Goal: Task Accomplishment & Management: Use online tool/utility

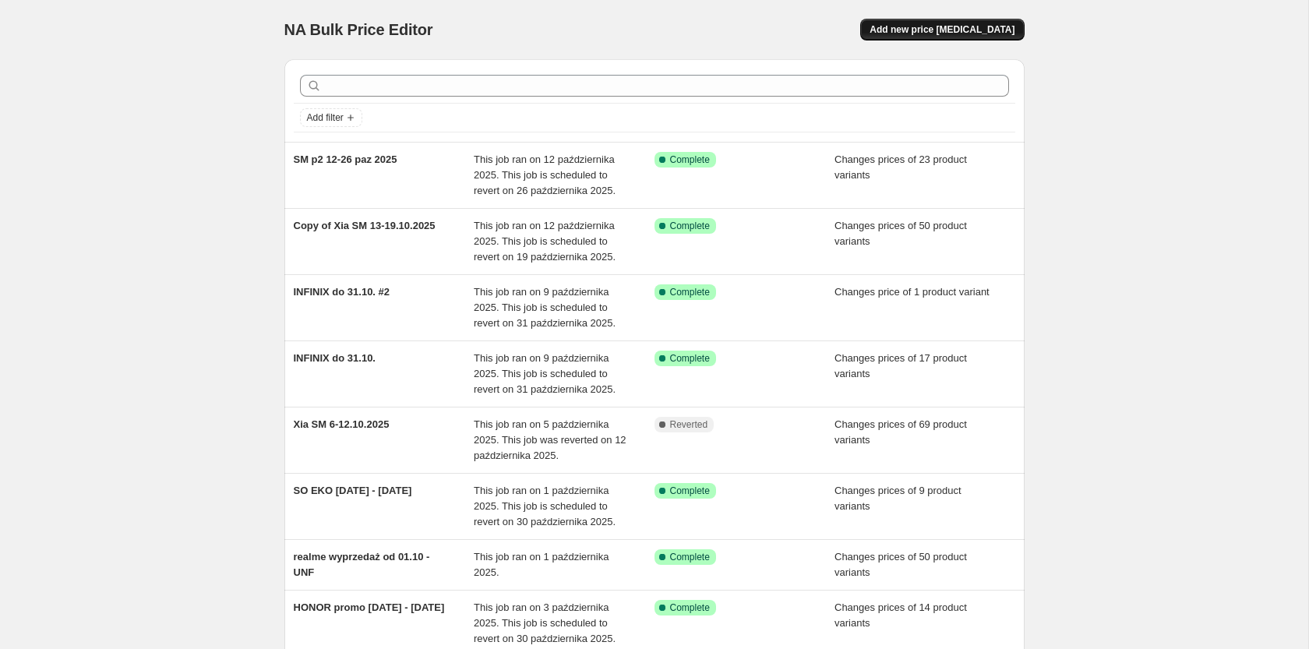
click at [979, 35] on span "Add new price [MEDICAL_DATA]" at bounding box center [942, 29] width 145 height 12
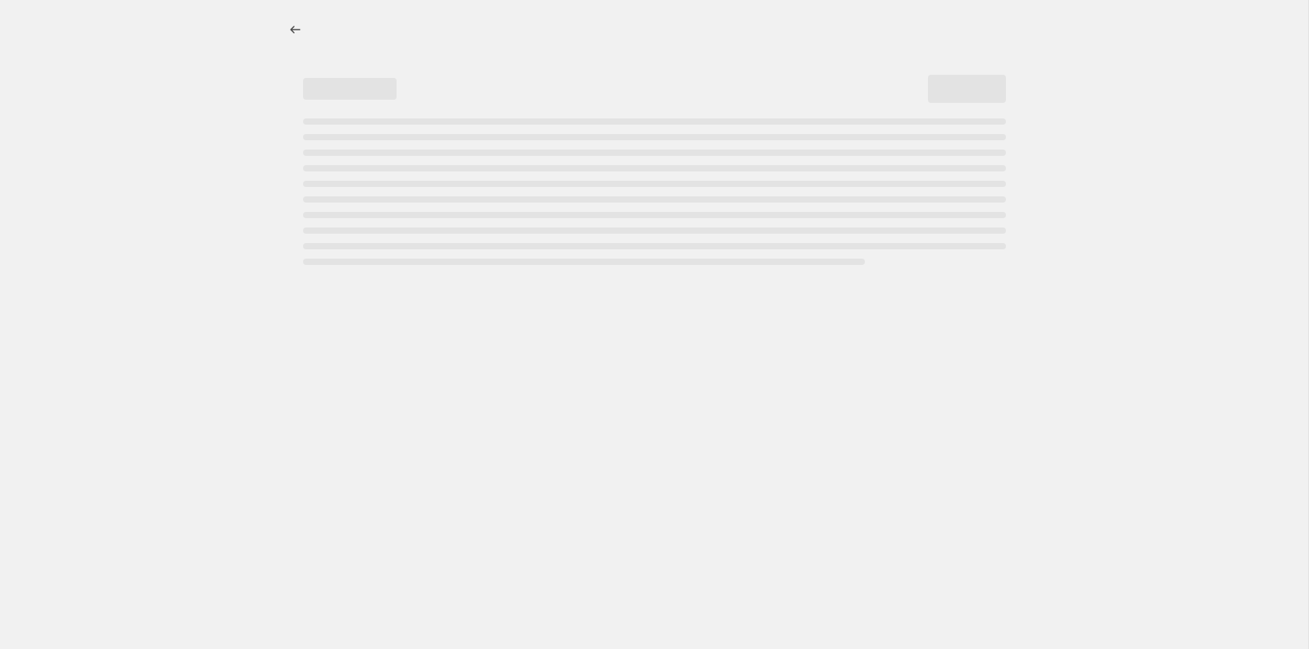
select select "percentage"
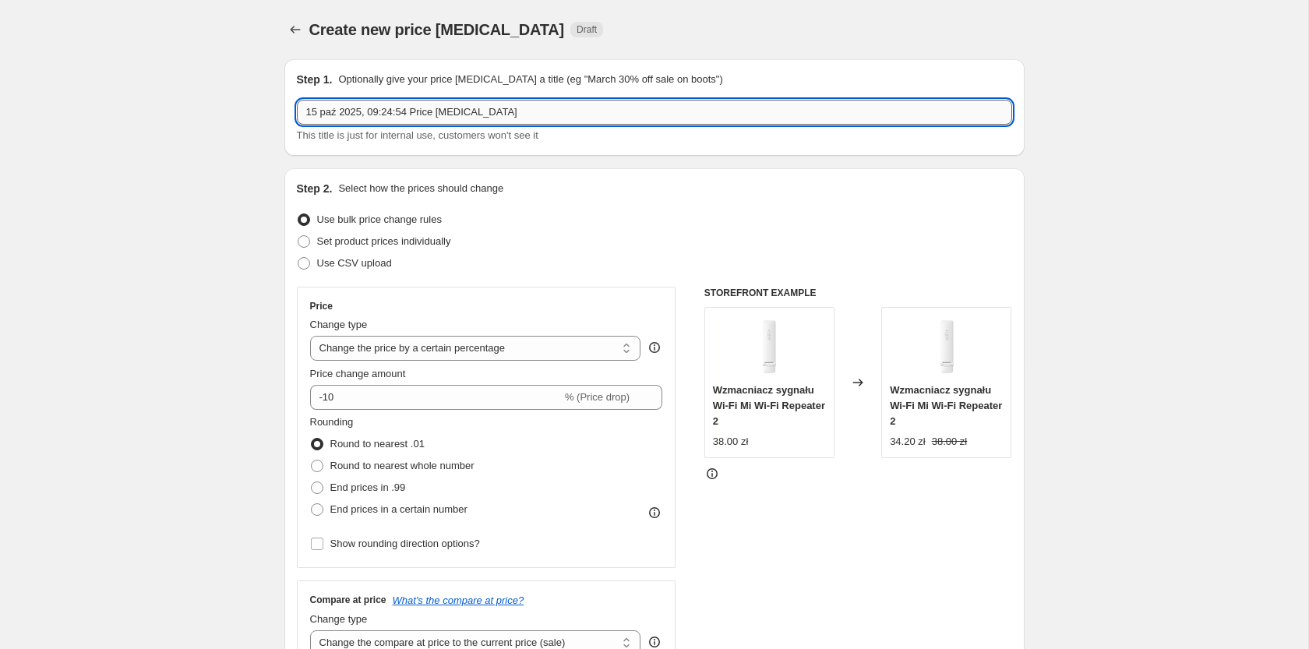
click at [498, 113] on input "15 paź 2025, 09:24:54 Price [MEDICAL_DATA]" at bounding box center [654, 112] width 715 height 25
paste input "- 6 lis 2025 [PERSON_NAME]"
type input "15 paź 2025 - 6 lis 2025 [PERSON_NAME]"
click at [353, 246] on span "Set product prices individually" at bounding box center [384, 241] width 134 height 12
click at [298, 236] on input "Set product prices individually" at bounding box center [298, 235] width 1 height 1
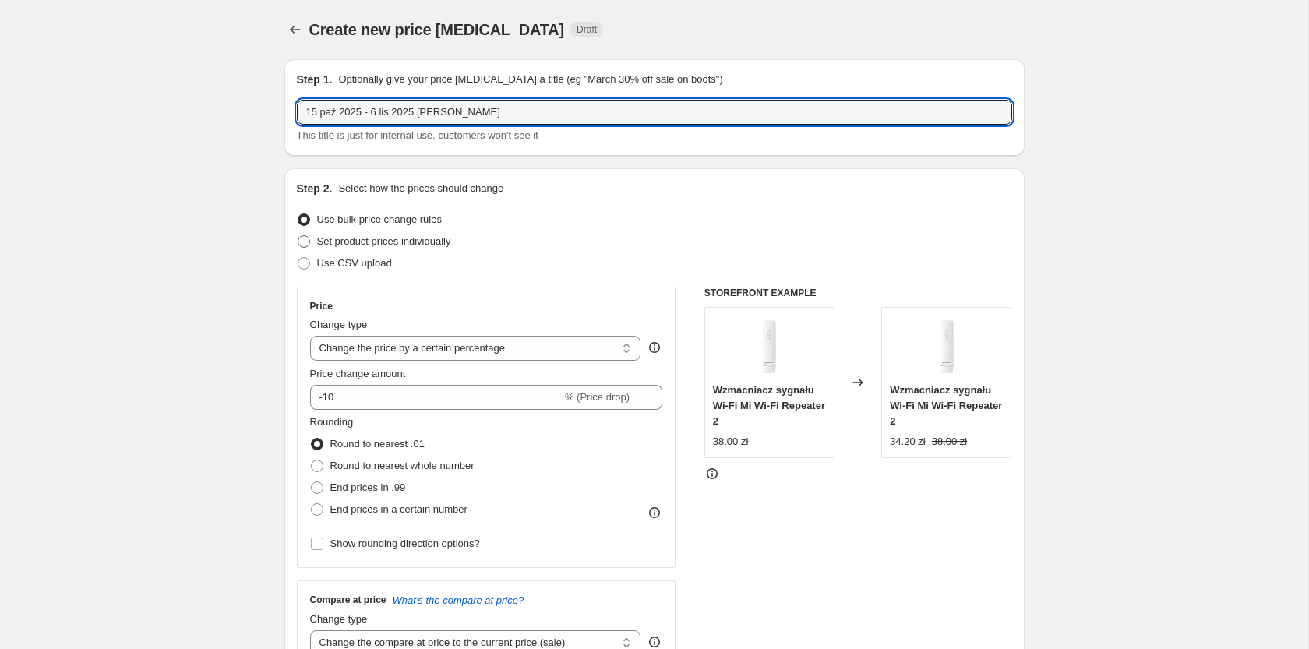
radio input "true"
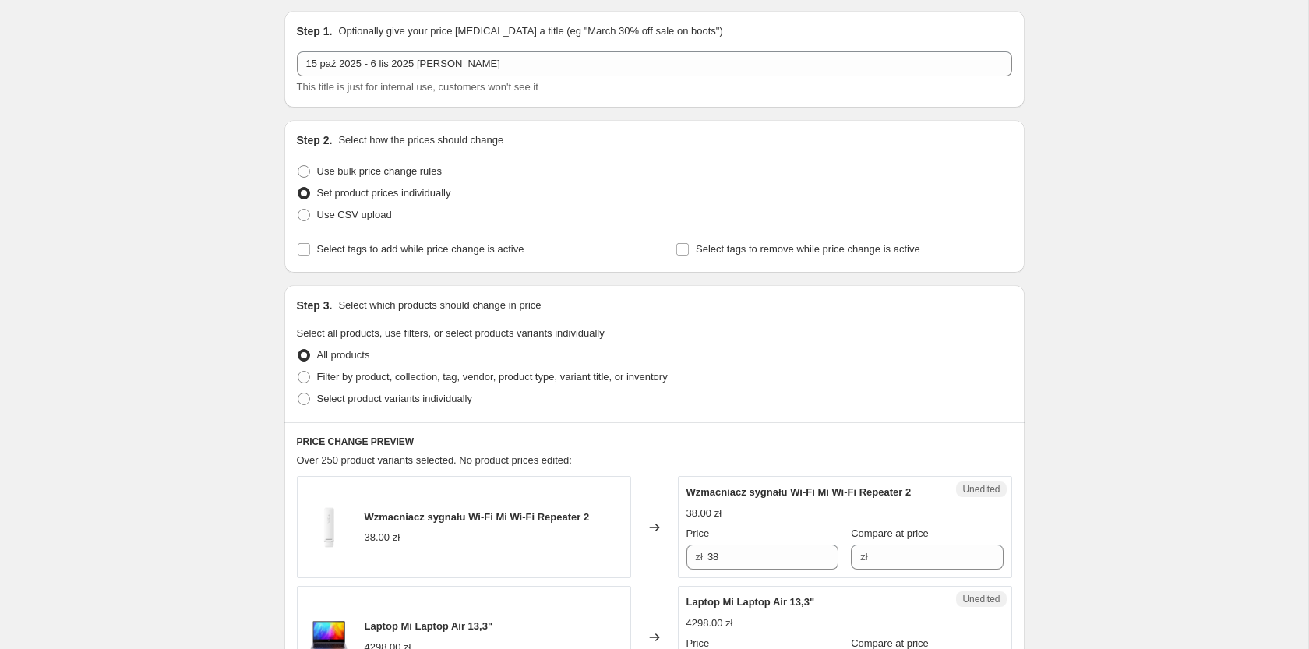
scroll to position [79, 0]
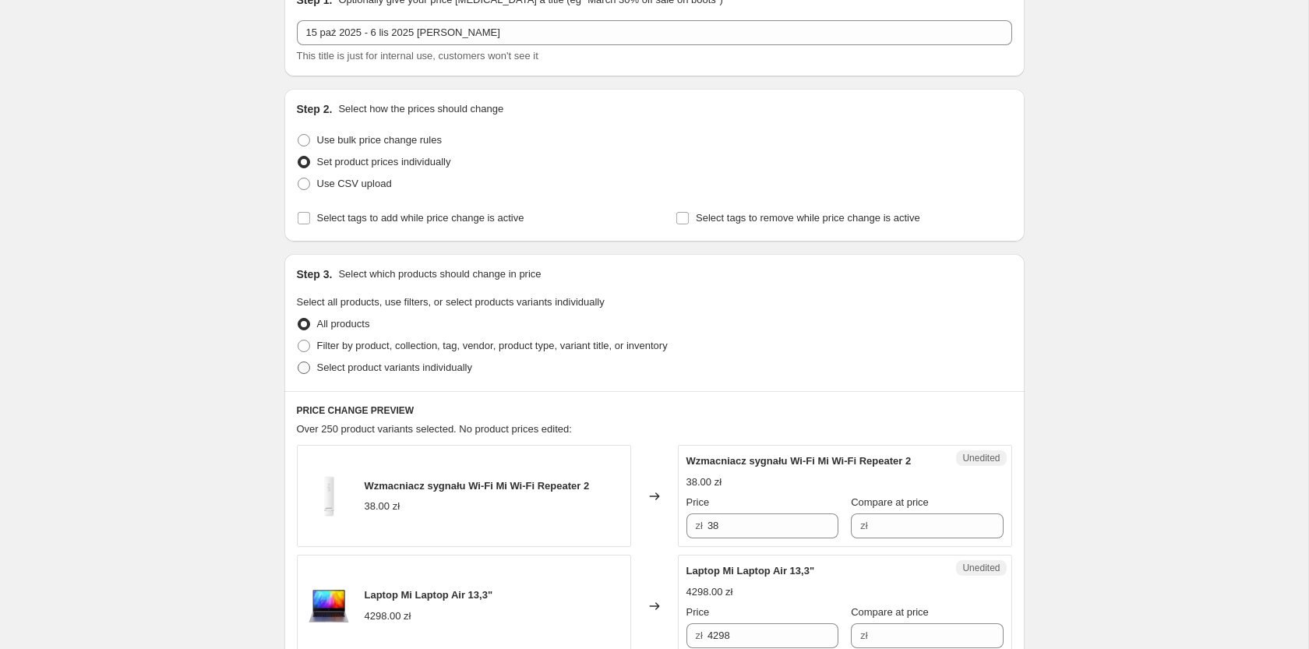
click at [370, 368] on span "Select product variants individually" at bounding box center [394, 368] width 155 height 12
click at [298, 362] on input "Select product variants individually" at bounding box center [298, 362] width 1 height 1
radio input "true"
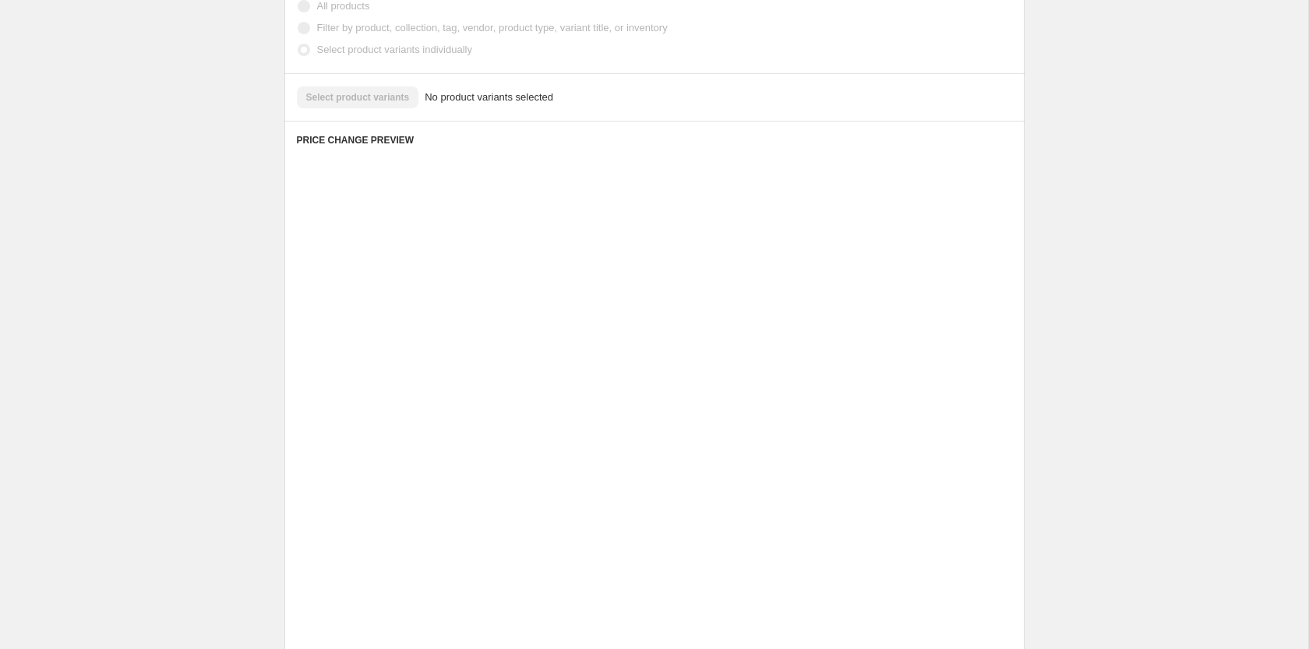
scroll to position [169, 0]
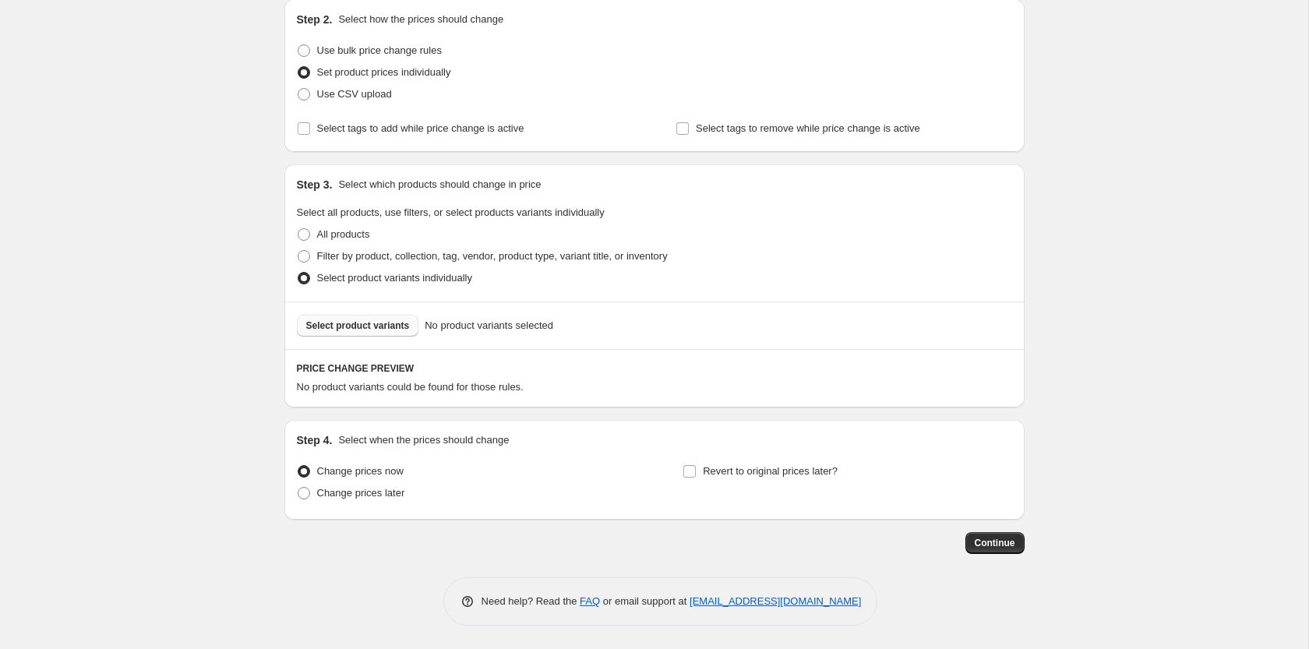
click at [337, 326] on span "Select product variants" at bounding box center [358, 325] width 104 height 12
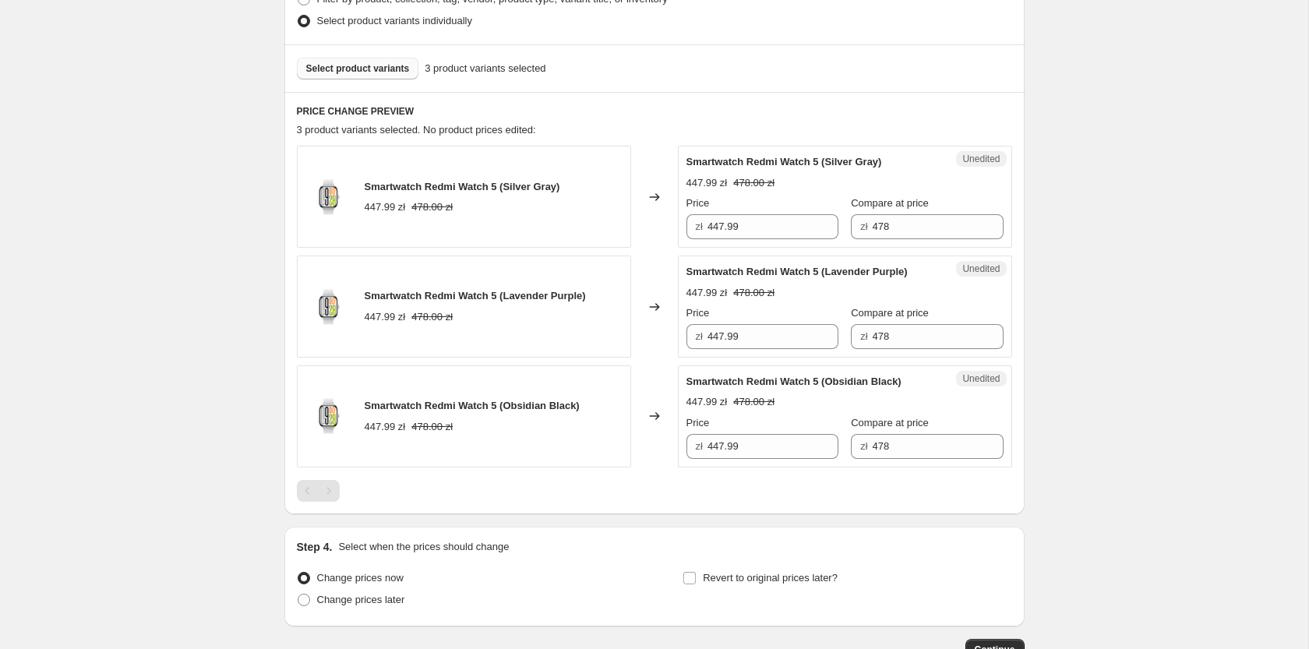
scroll to position [487, 0]
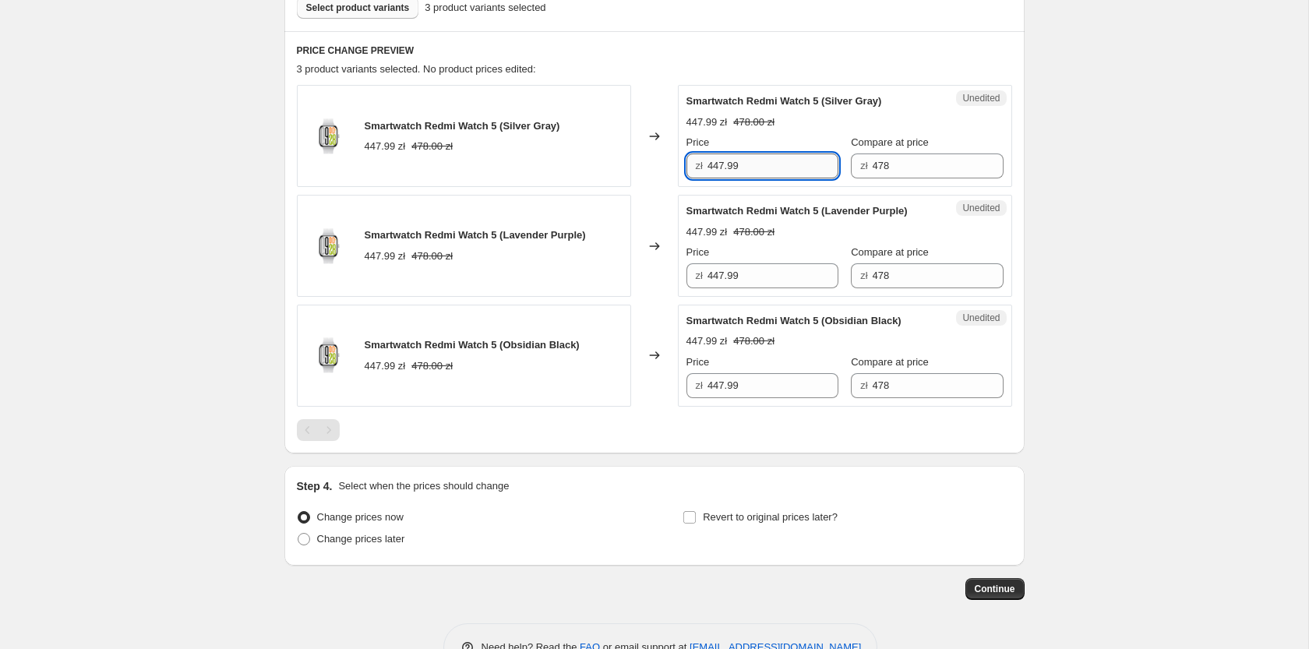
click at [755, 164] on input "447.99" at bounding box center [772, 165] width 131 height 25
type input "377.99"
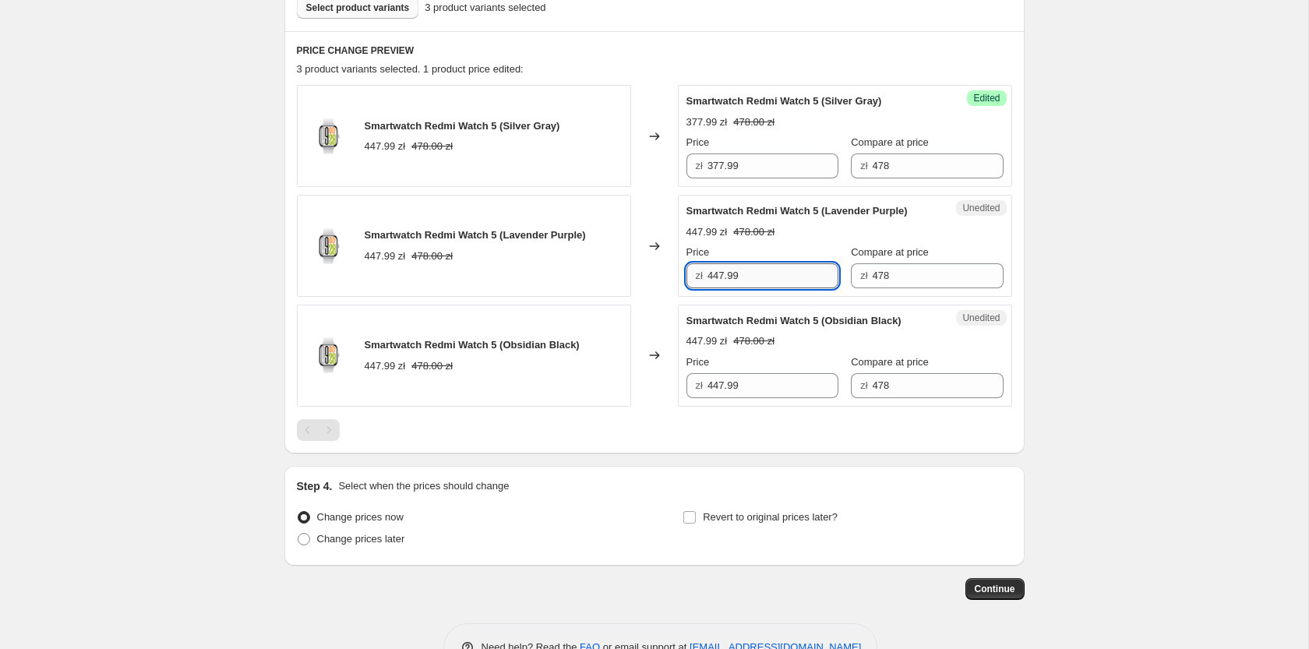
click at [758, 280] on input "447.99" at bounding box center [772, 275] width 131 height 25
paste input "37"
type input "377.99"
click at [757, 383] on input "447.99" at bounding box center [772, 385] width 131 height 25
paste input "37"
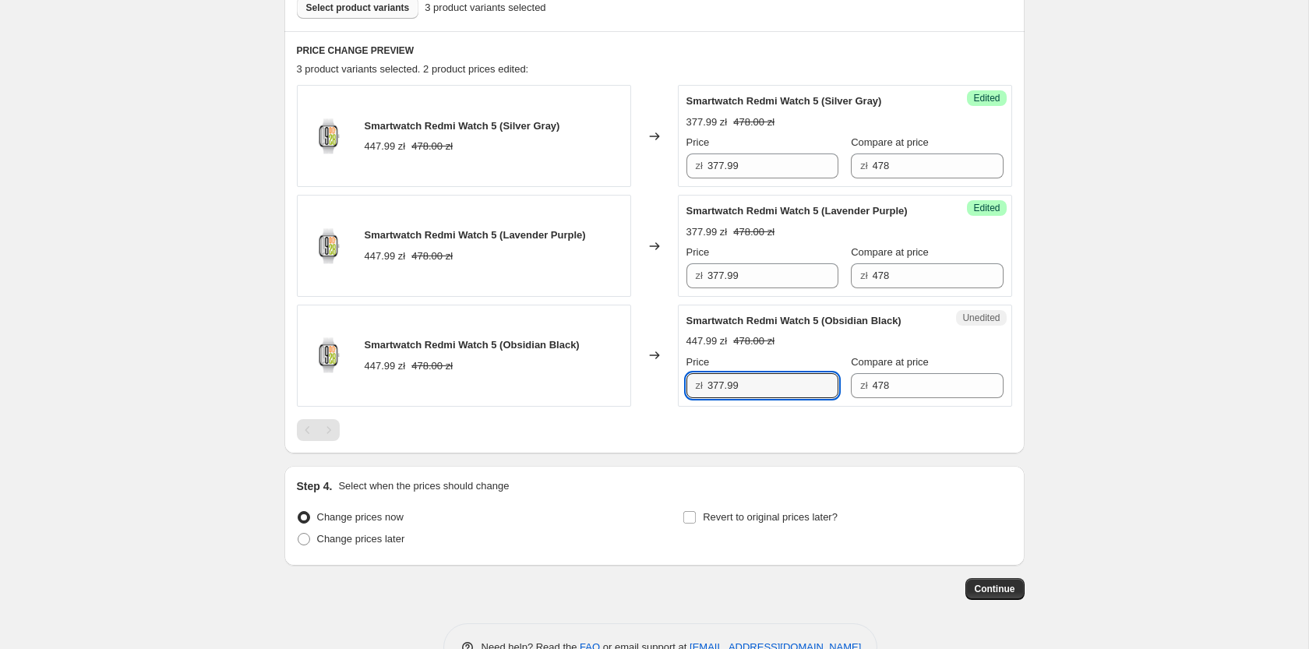
type input "377.99"
click at [349, 7] on span "Select product variants" at bounding box center [358, 8] width 104 height 12
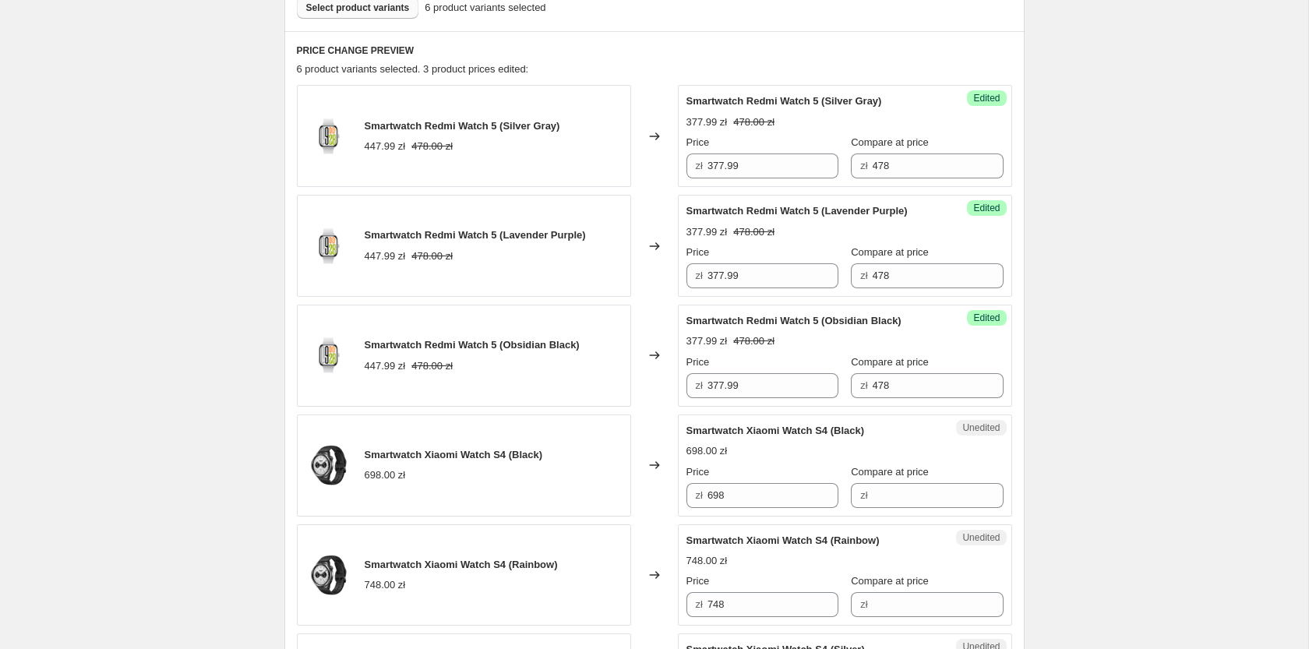
click at [1186, 285] on div "Create new price [MEDICAL_DATA]. This page is ready Create new price [MEDICAL_D…" at bounding box center [654, 268] width 1308 height 1511
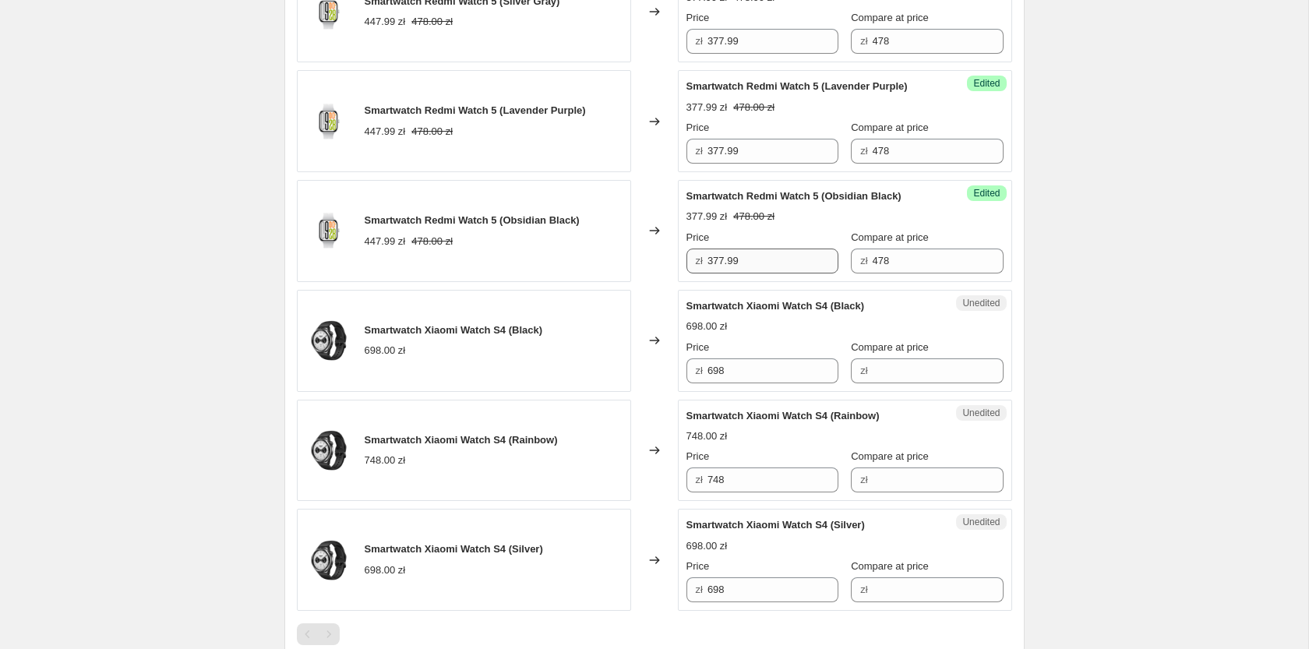
scroll to position [725, 0]
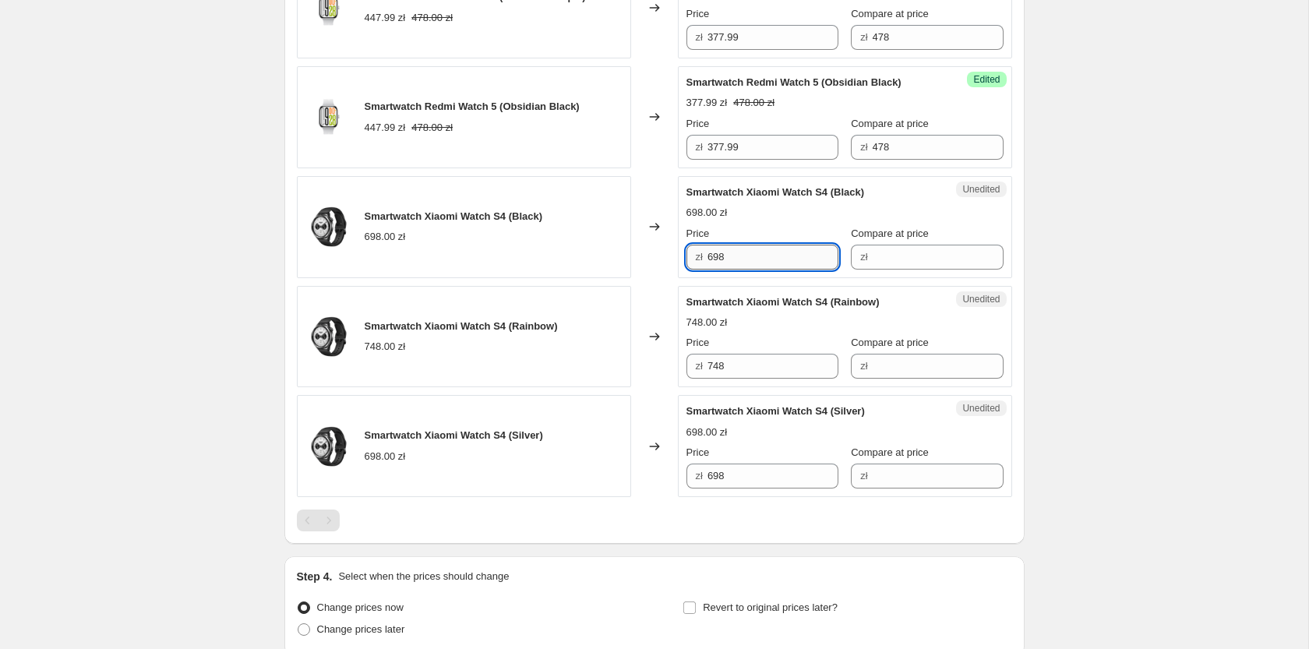
click at [744, 258] on input "698" at bounding box center [772, 257] width 131 height 25
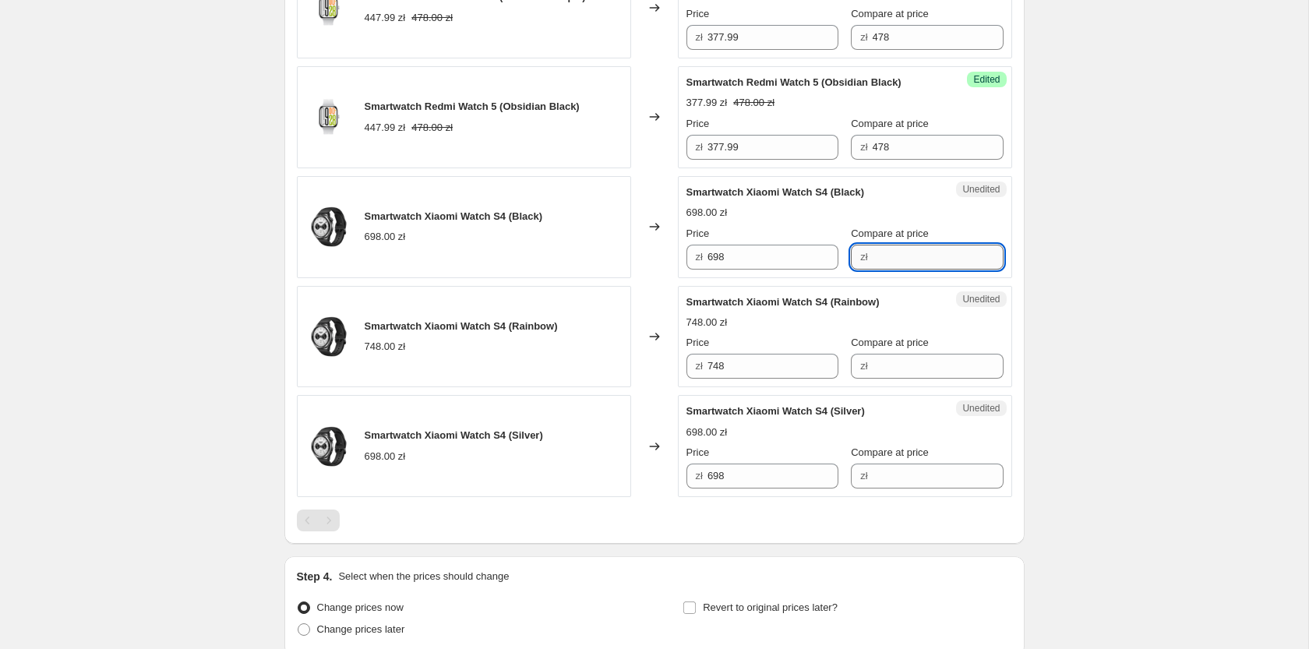
click at [900, 264] on input "Compare at price" at bounding box center [938, 257] width 131 height 25
paste input "698"
type input "698"
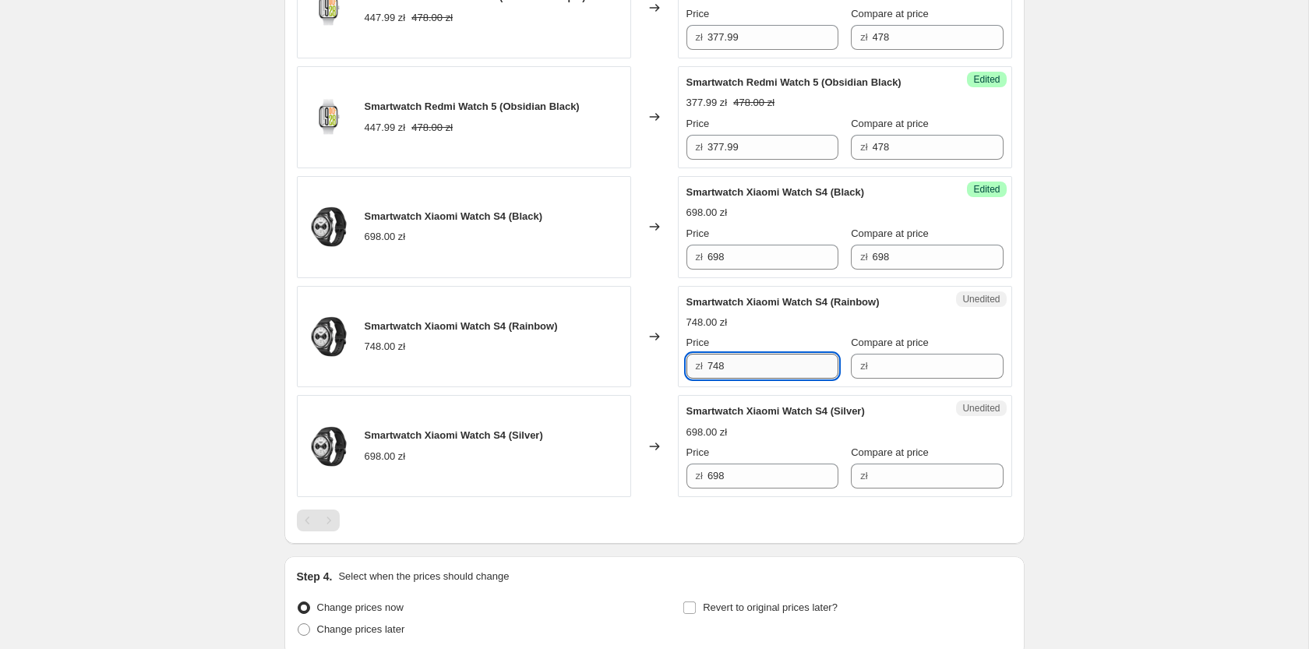
click at [742, 366] on input "748" at bounding box center [772, 366] width 131 height 25
click at [884, 369] on input "Compare at price" at bounding box center [938, 366] width 131 height 25
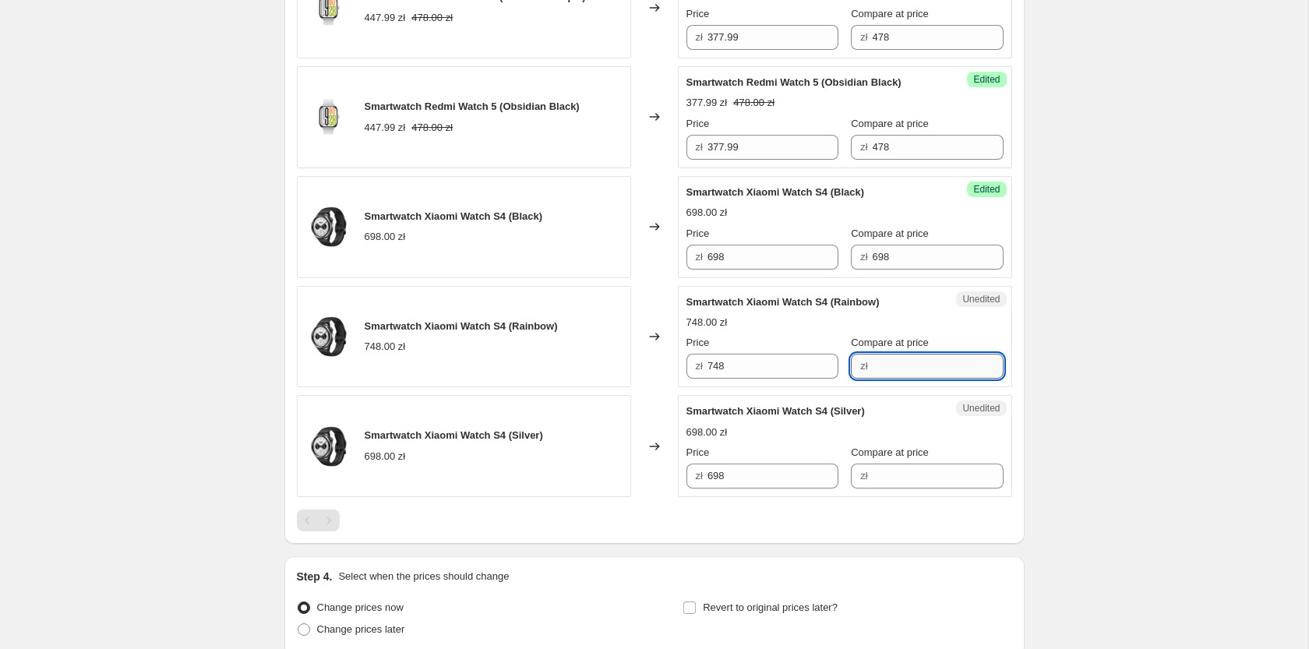
paste input "748"
type input "748"
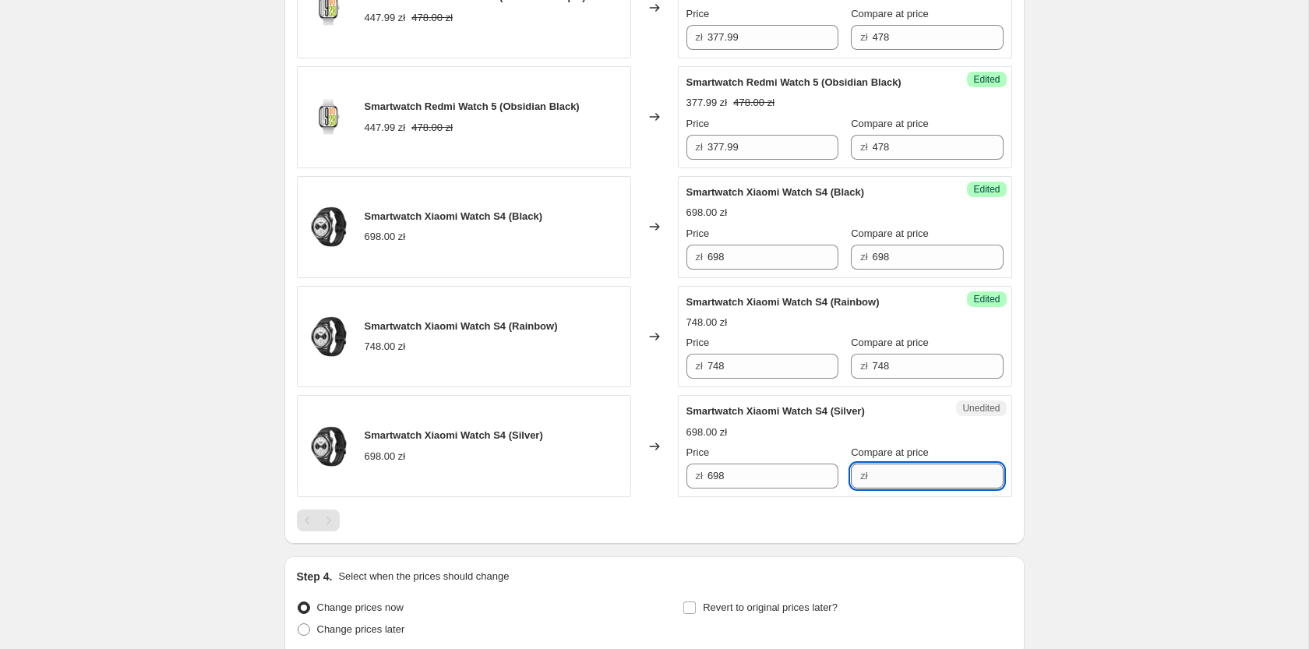
click at [886, 478] on input "Compare at price" at bounding box center [938, 476] width 131 height 25
paste input "748"
type input "748"
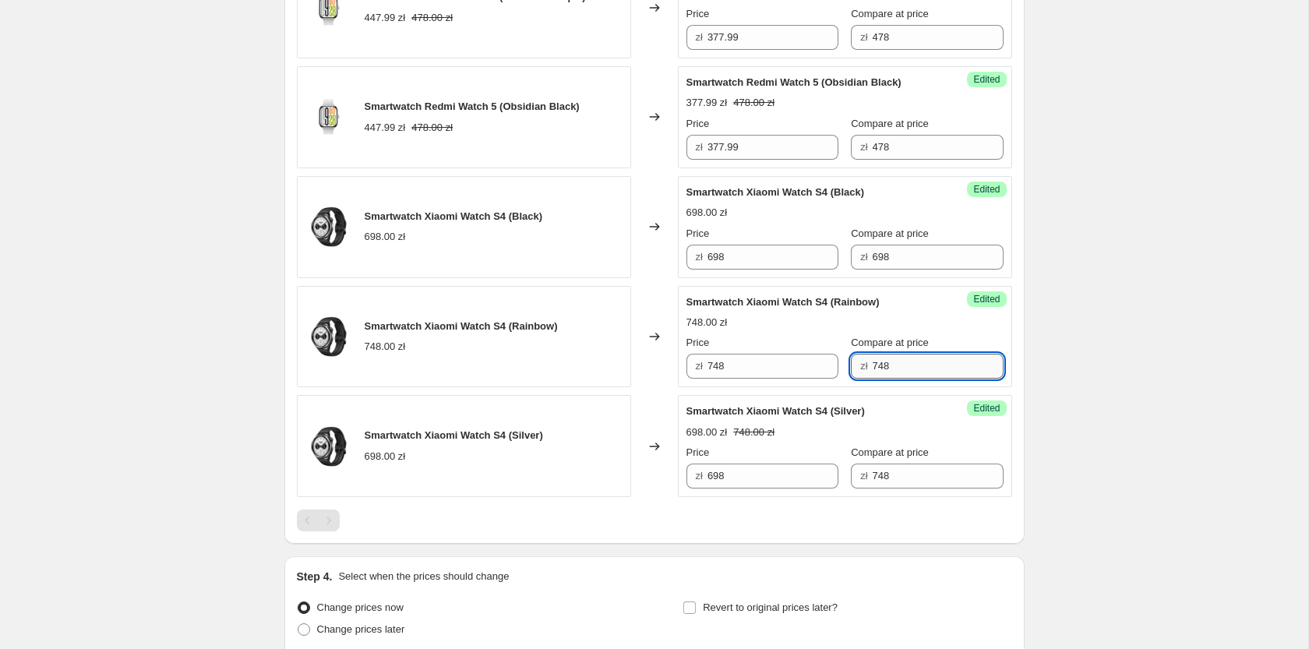
click at [873, 370] on input "748" at bounding box center [938, 366] width 131 height 25
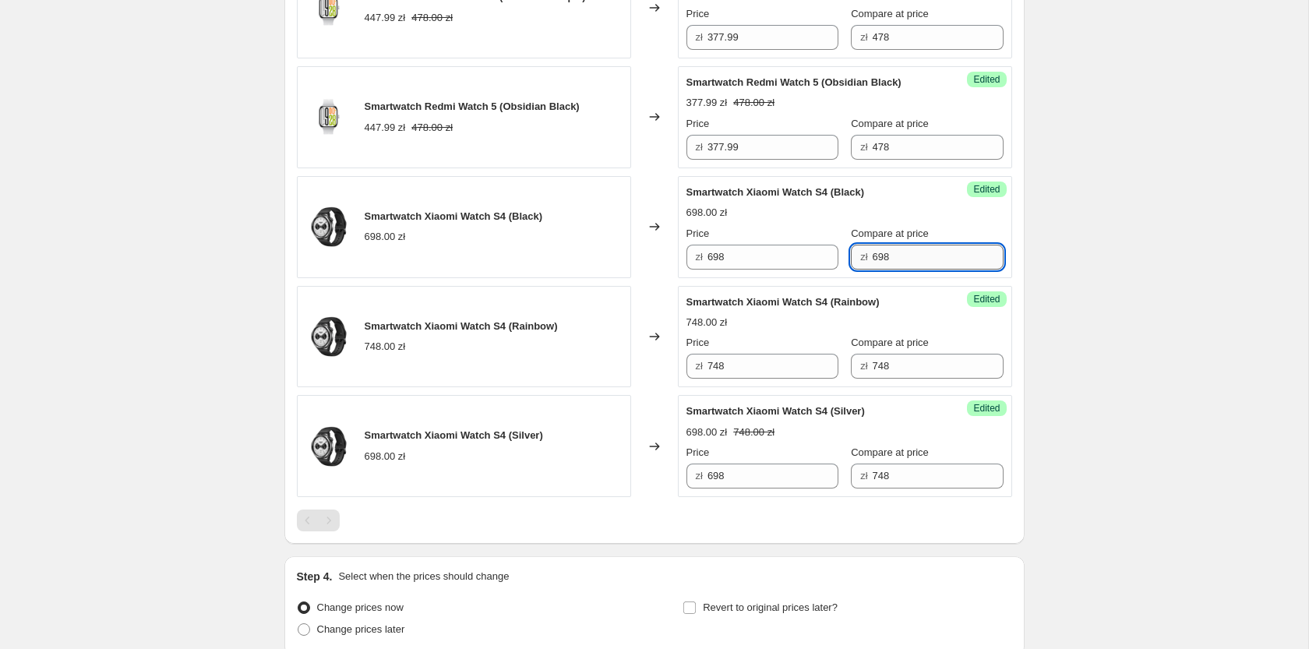
click at [889, 259] on input "698" at bounding box center [938, 257] width 131 height 25
click at [904, 371] on input "748" at bounding box center [938, 366] width 131 height 25
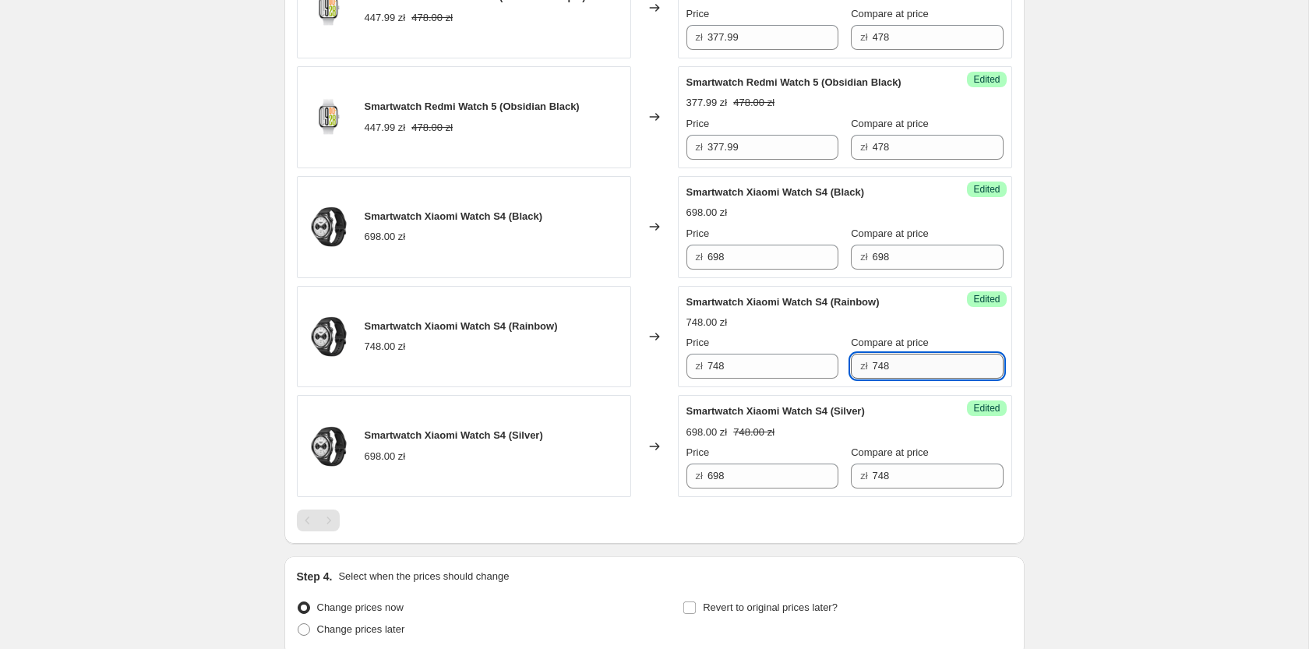
paste input "69"
type input "698"
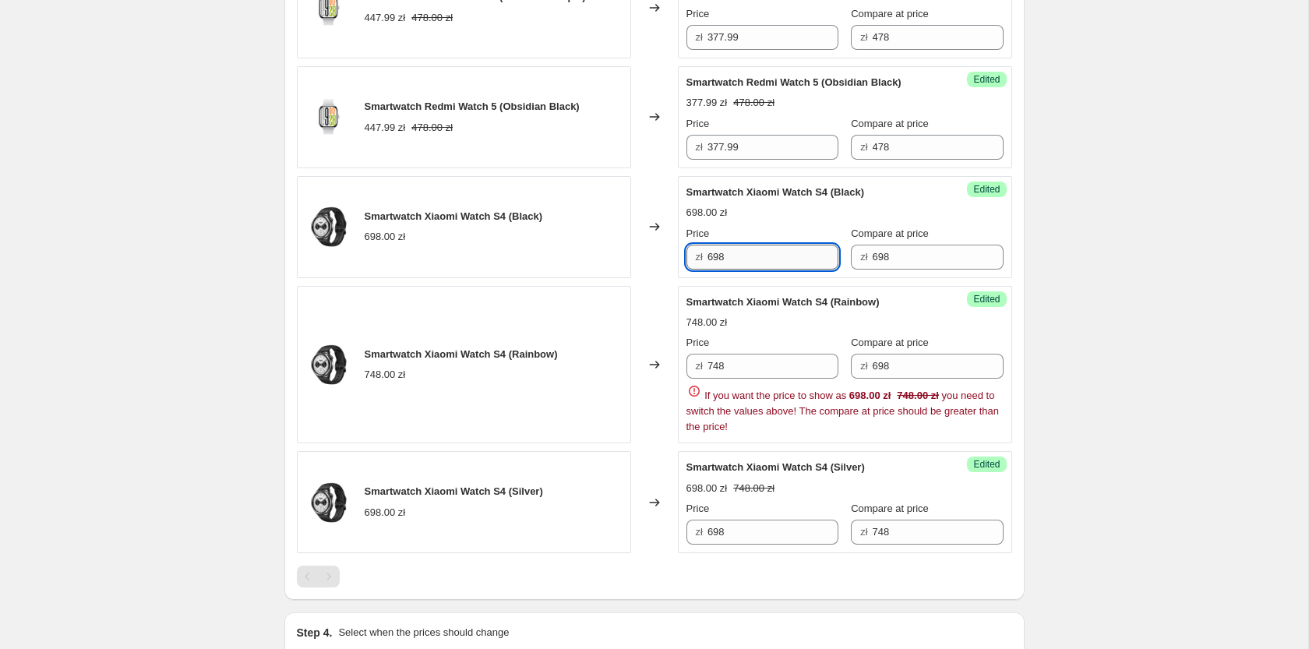
click at [750, 257] on input "698" at bounding box center [772, 257] width 131 height 25
type input "577.99"
click at [742, 375] on input "748" at bounding box center [772, 366] width 131 height 25
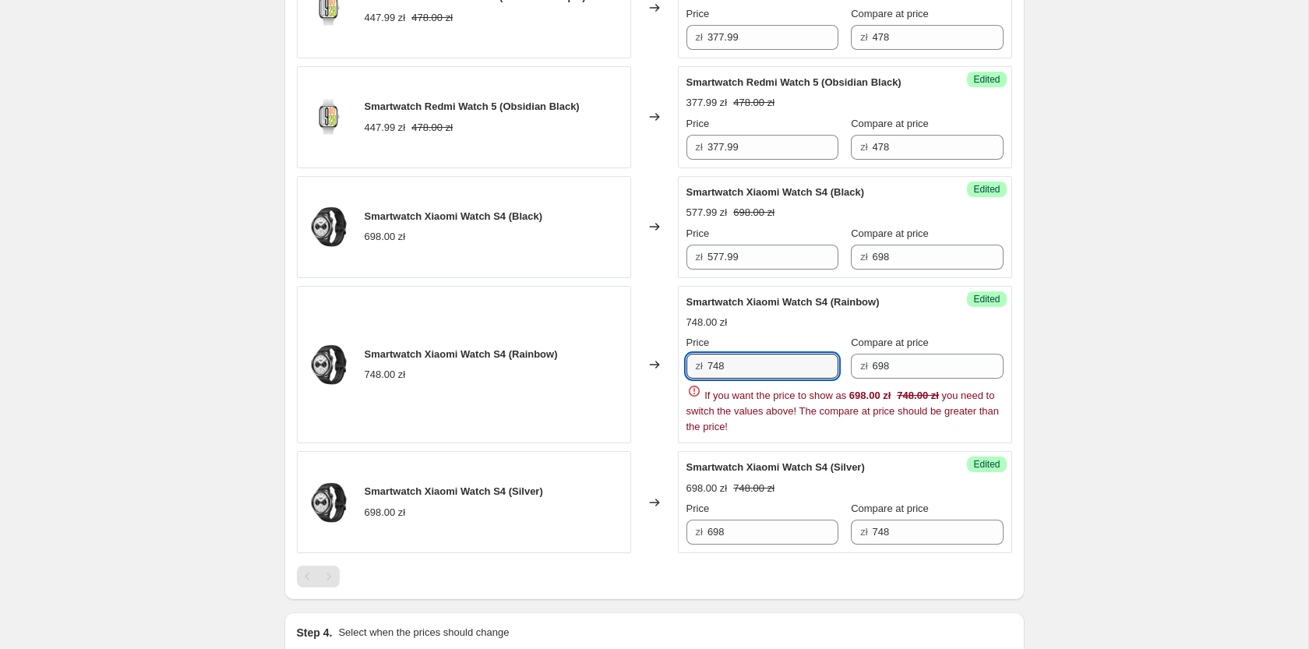
paste input "577.99"
type input "577.99"
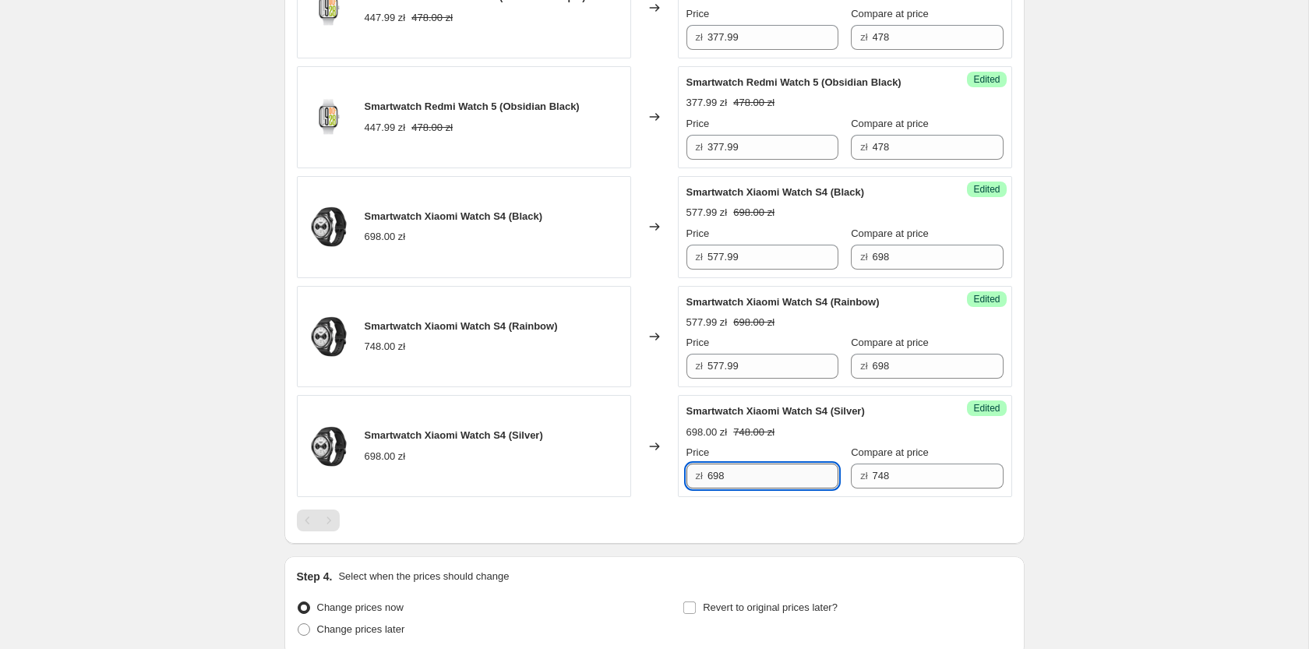
click at [741, 489] on input "698" at bounding box center [772, 476] width 131 height 25
paste input "577.99"
type input "577.99"
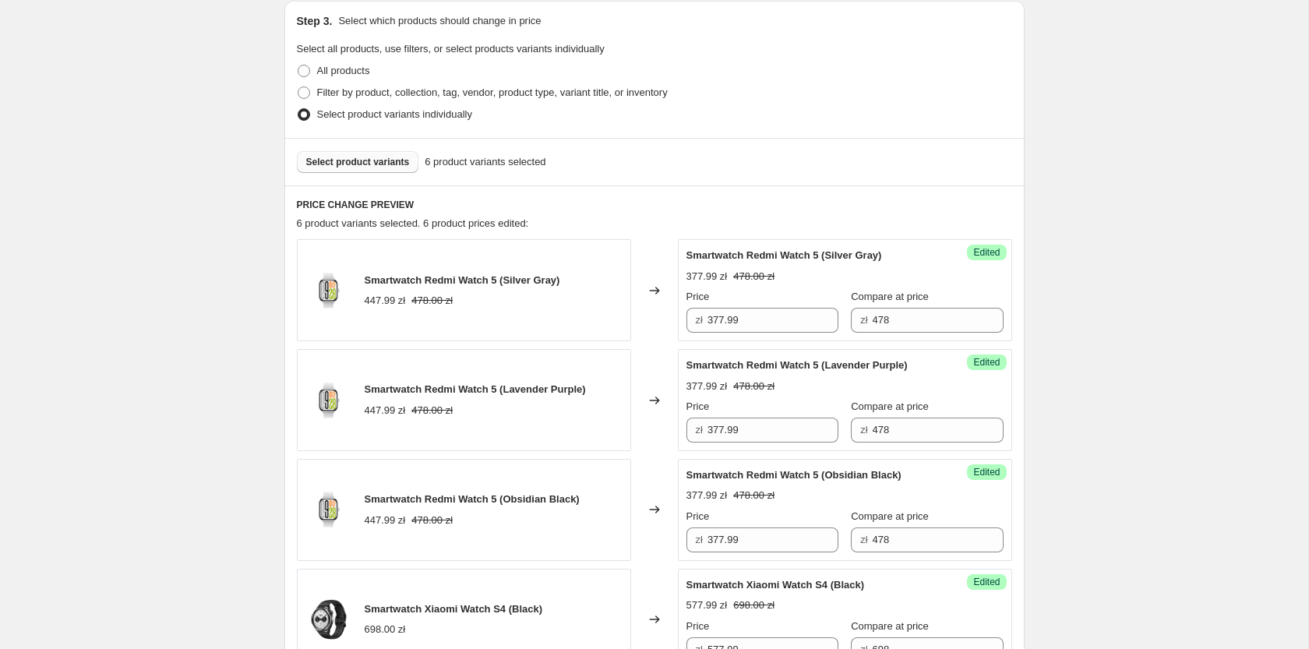
scroll to position [328, 0]
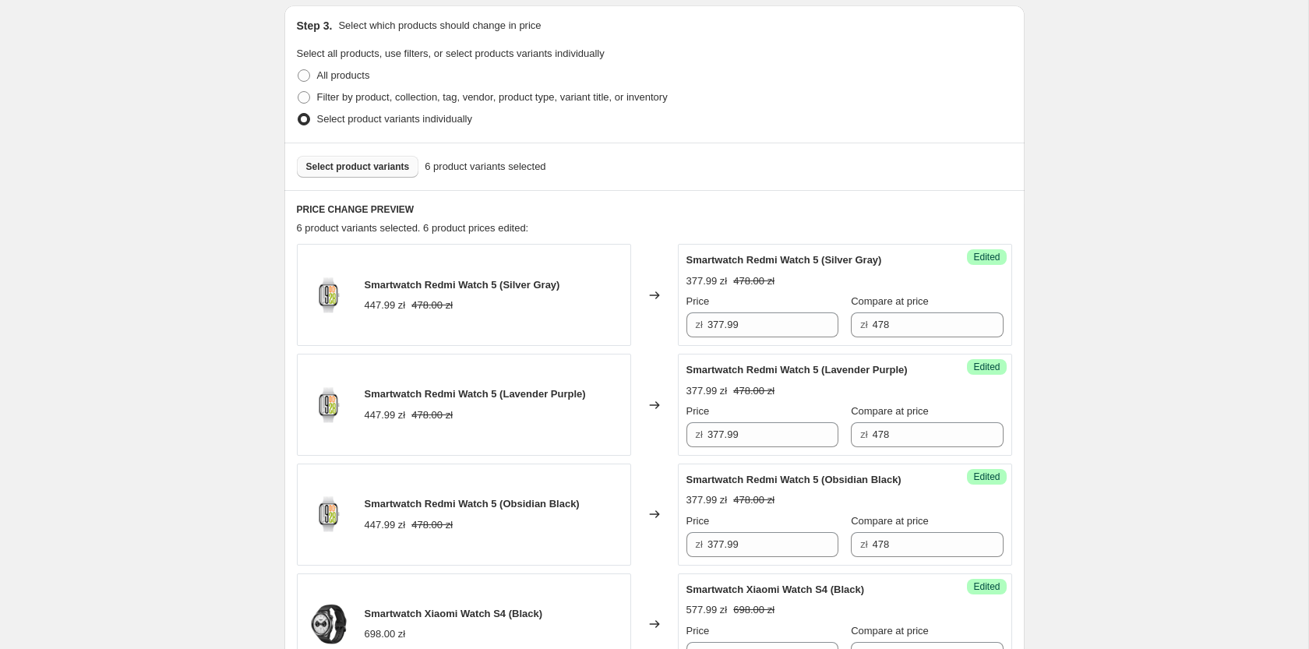
click at [358, 157] on button "Select product variants" at bounding box center [358, 167] width 122 height 22
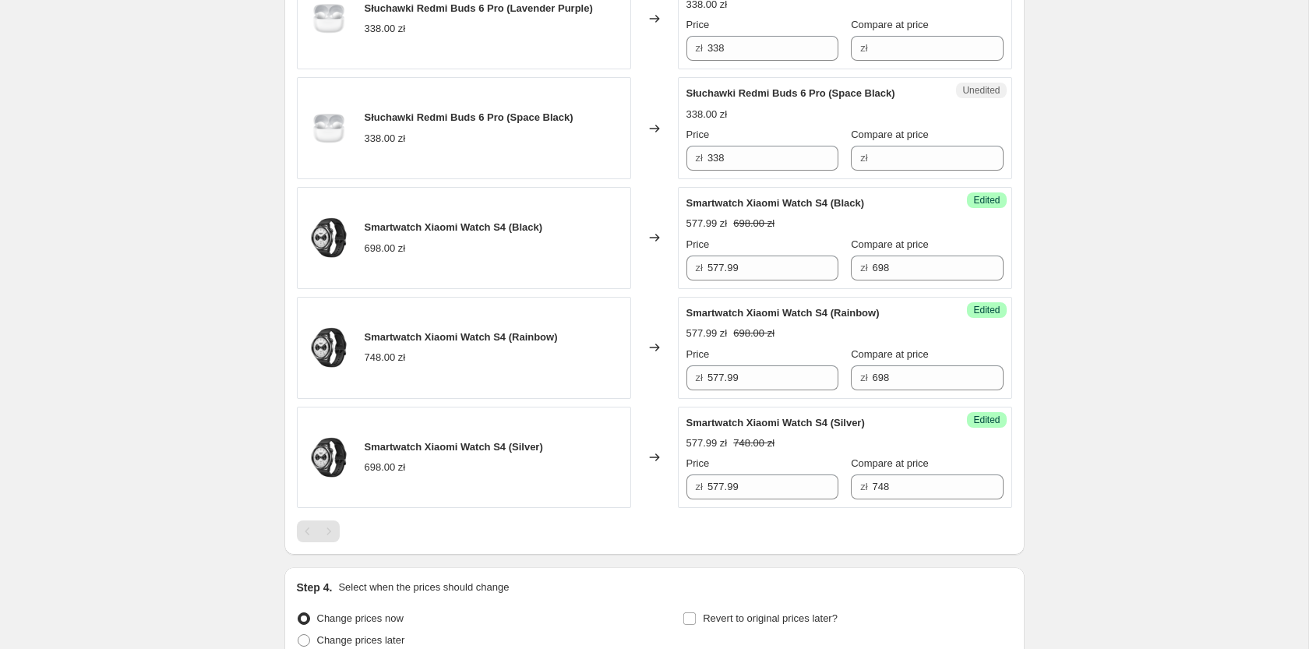
scroll to position [805, 0]
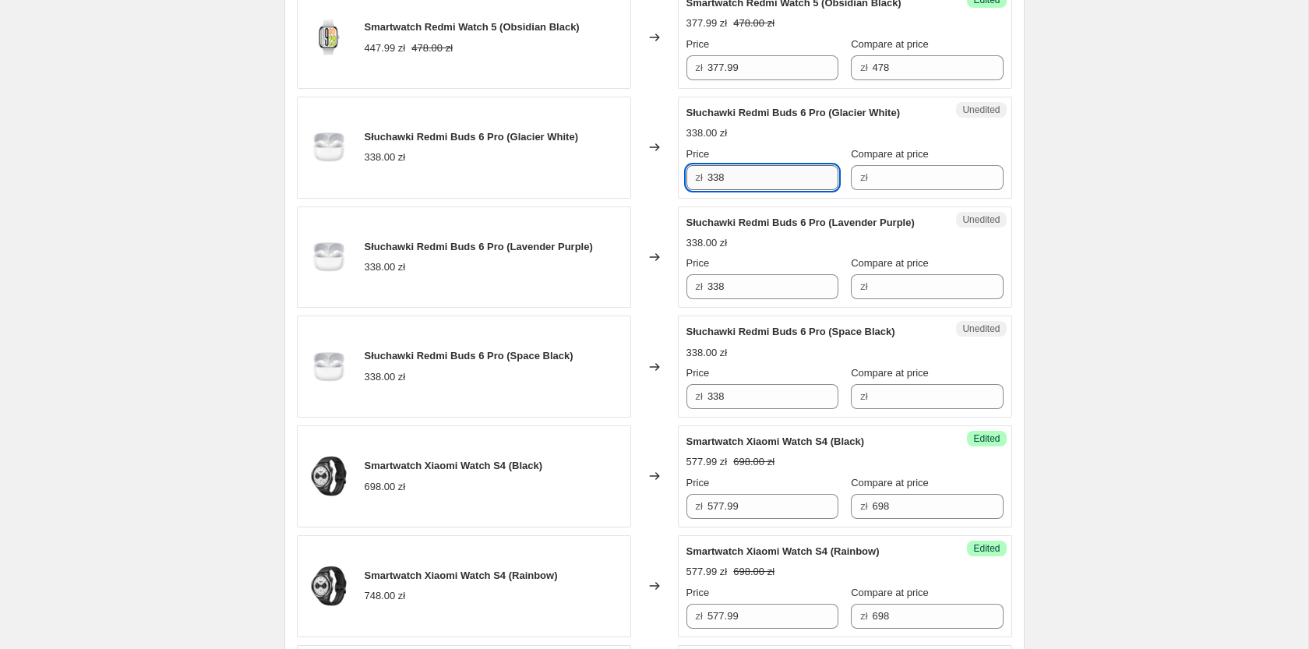
click at [740, 175] on input "338" at bounding box center [772, 177] width 131 height 25
paste input "579"
type input "579"
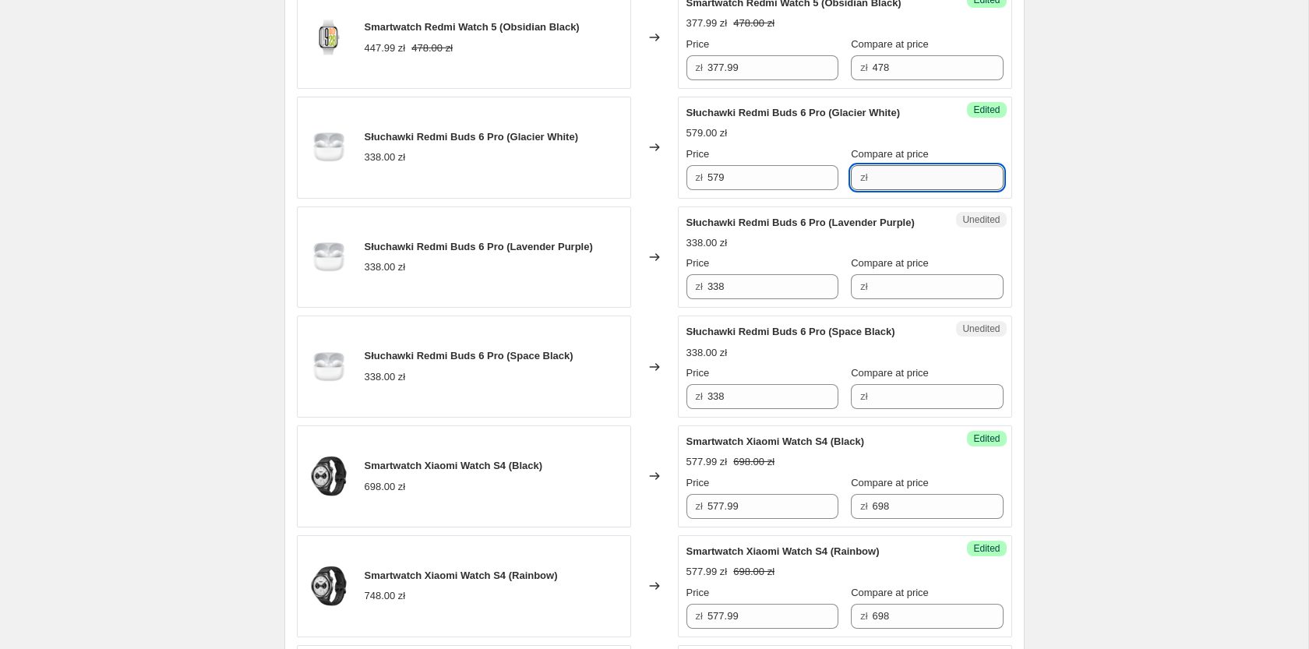
click at [883, 178] on input "Compare at price" at bounding box center [938, 177] width 131 height 25
paste input "579"
click at [731, 181] on input "579" at bounding box center [772, 177] width 131 height 25
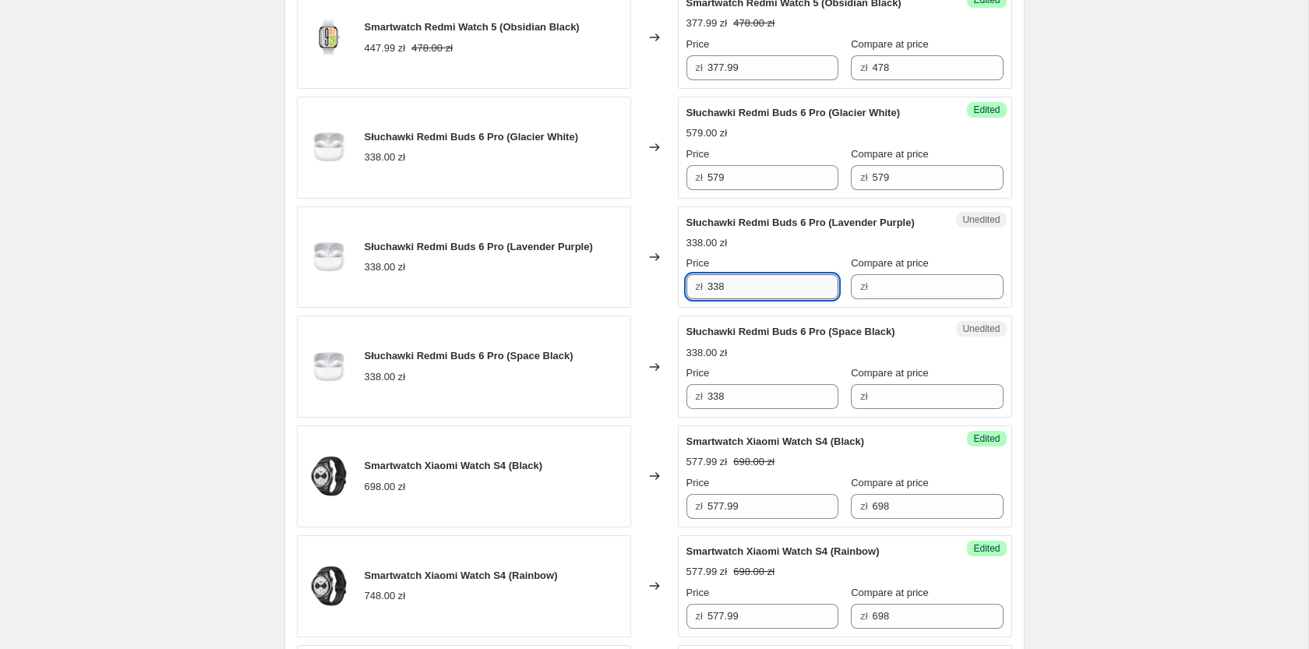
click at [739, 286] on input "338" at bounding box center [772, 286] width 131 height 25
click at [873, 178] on input "579" at bounding box center [938, 177] width 131 height 25
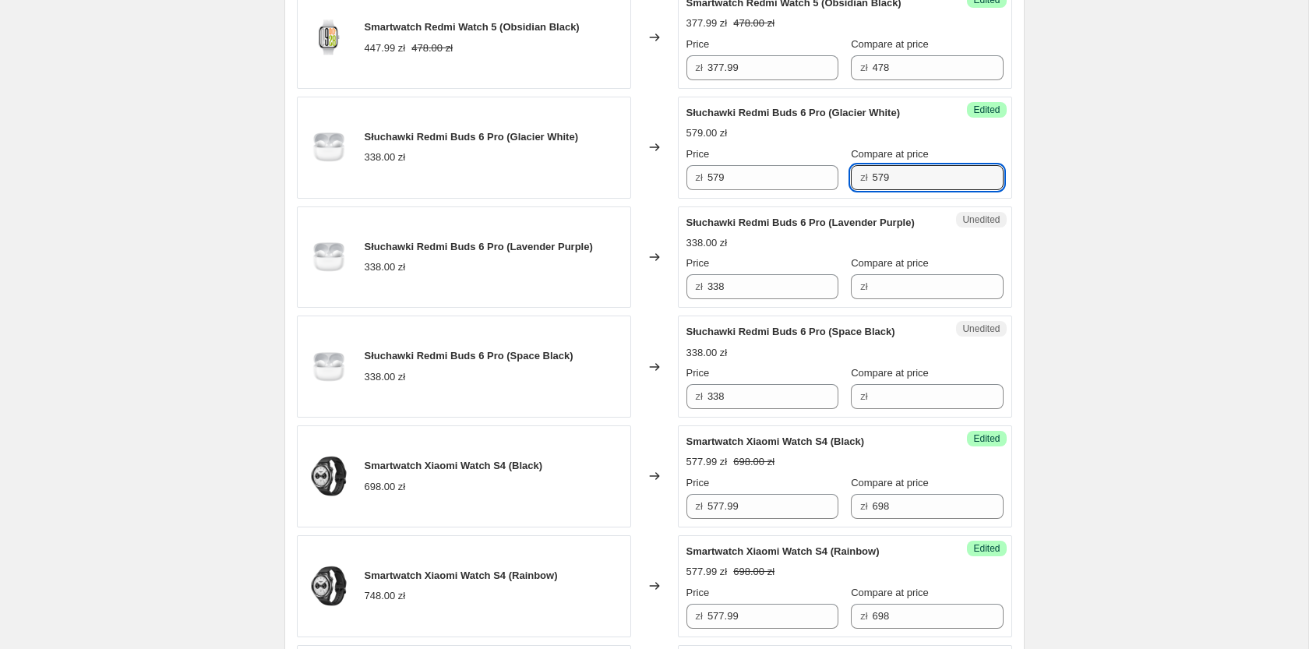
paste input "338"
type input "338"
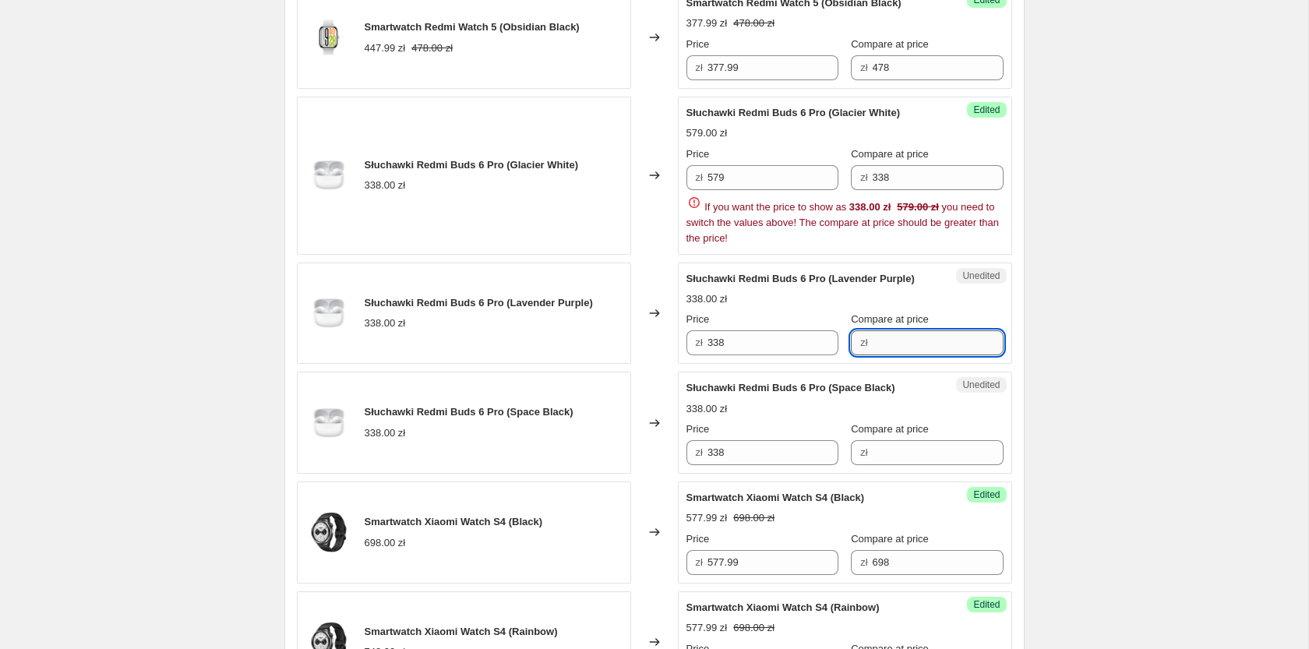
click at [873, 330] on input "Compare at price" at bounding box center [938, 342] width 131 height 25
paste input "338"
type input "338"
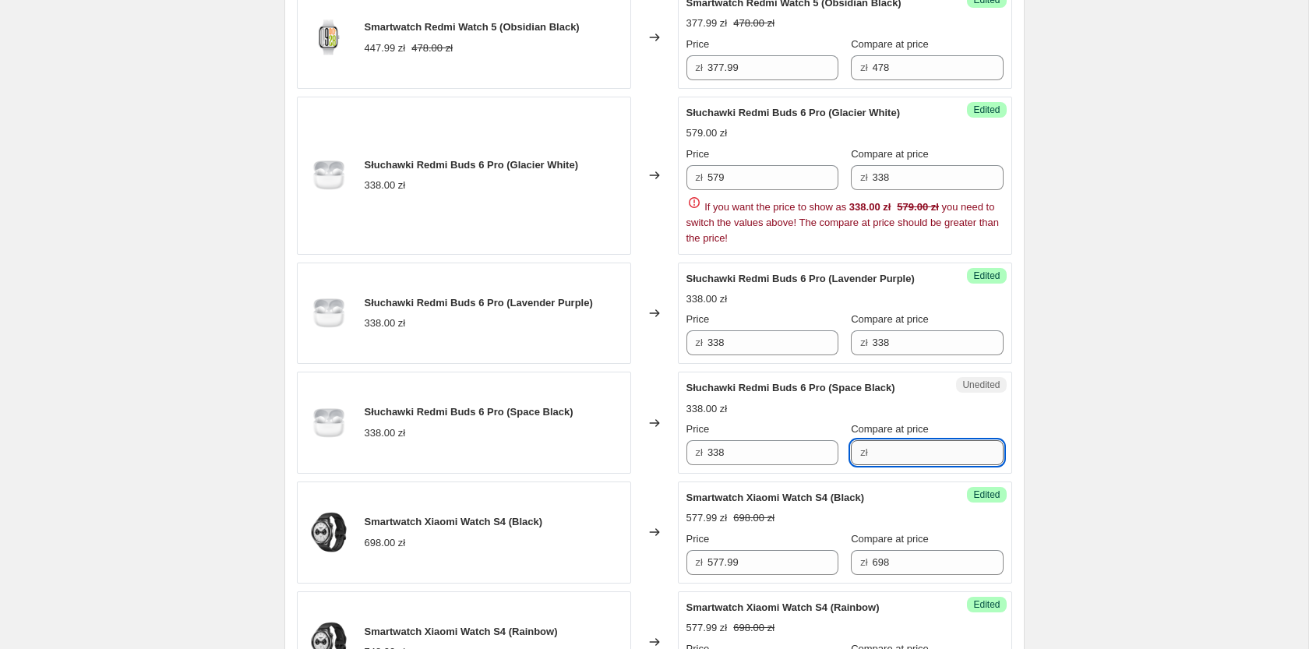
click at [880, 449] on input "Compare at price" at bounding box center [938, 452] width 131 height 25
paste input "338"
type input "338"
click at [739, 171] on input "579" at bounding box center [772, 177] width 131 height 25
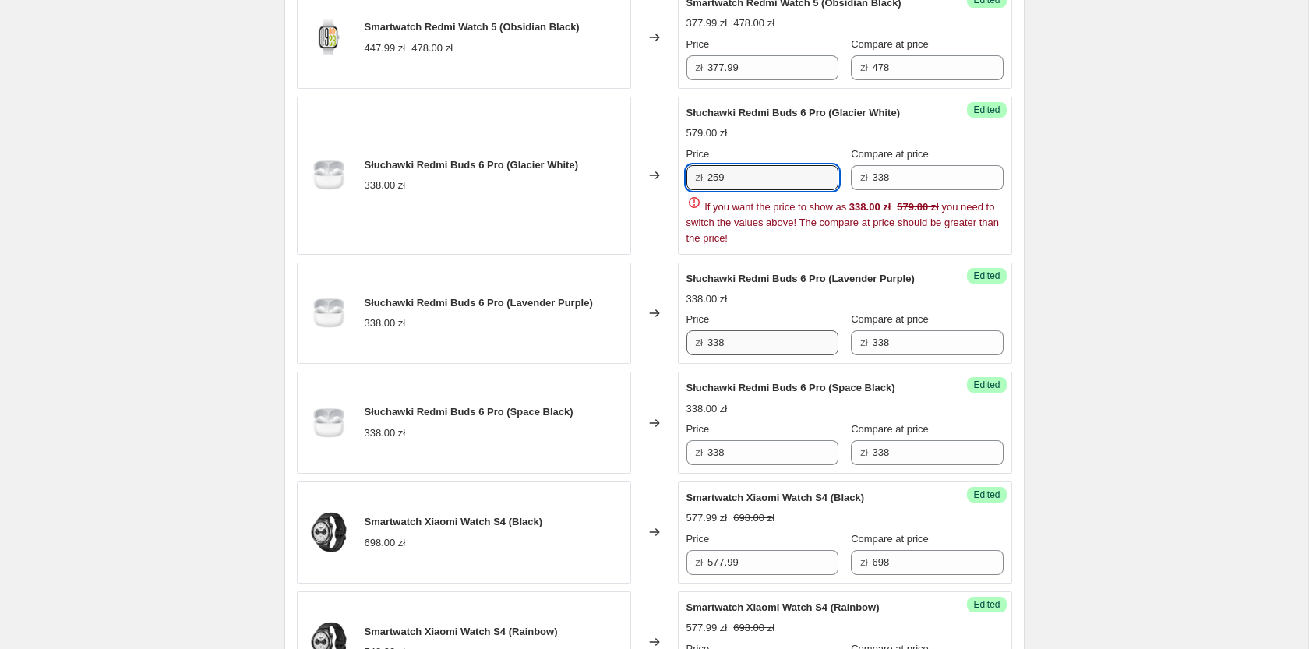
type input "259"
click at [737, 342] on input "338" at bounding box center [772, 342] width 131 height 25
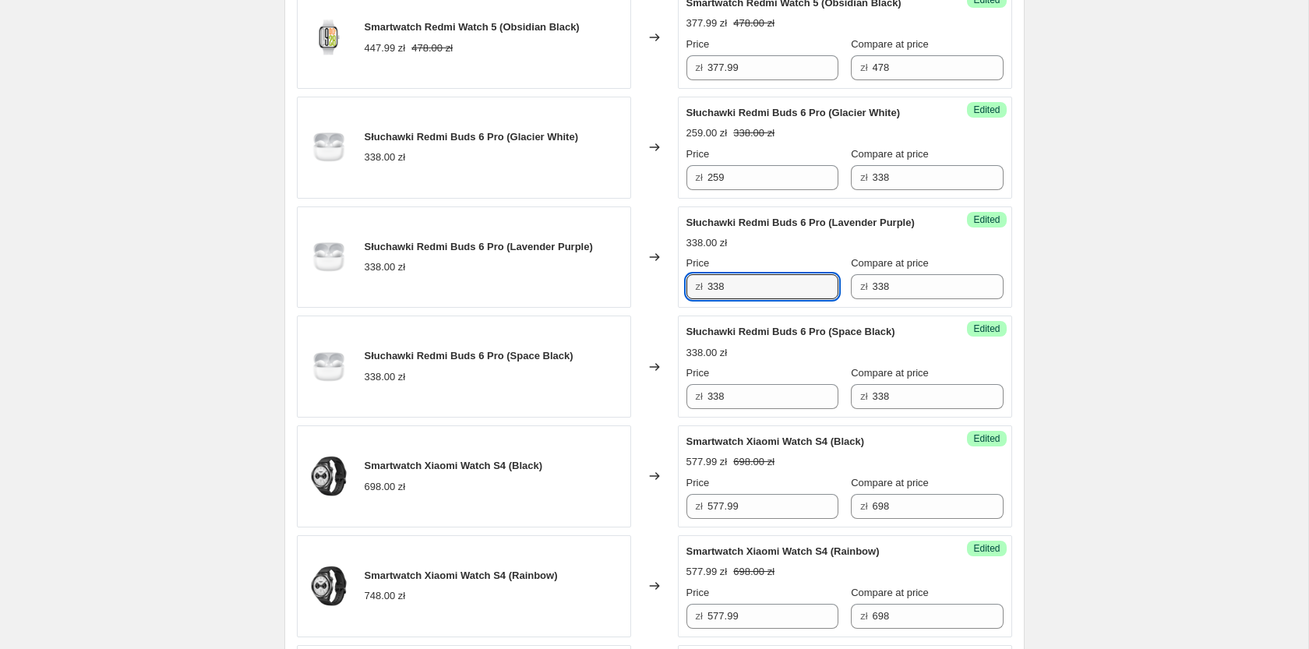
paste input "259"
type input "259"
click at [740, 400] on input "338" at bounding box center [772, 396] width 131 height 25
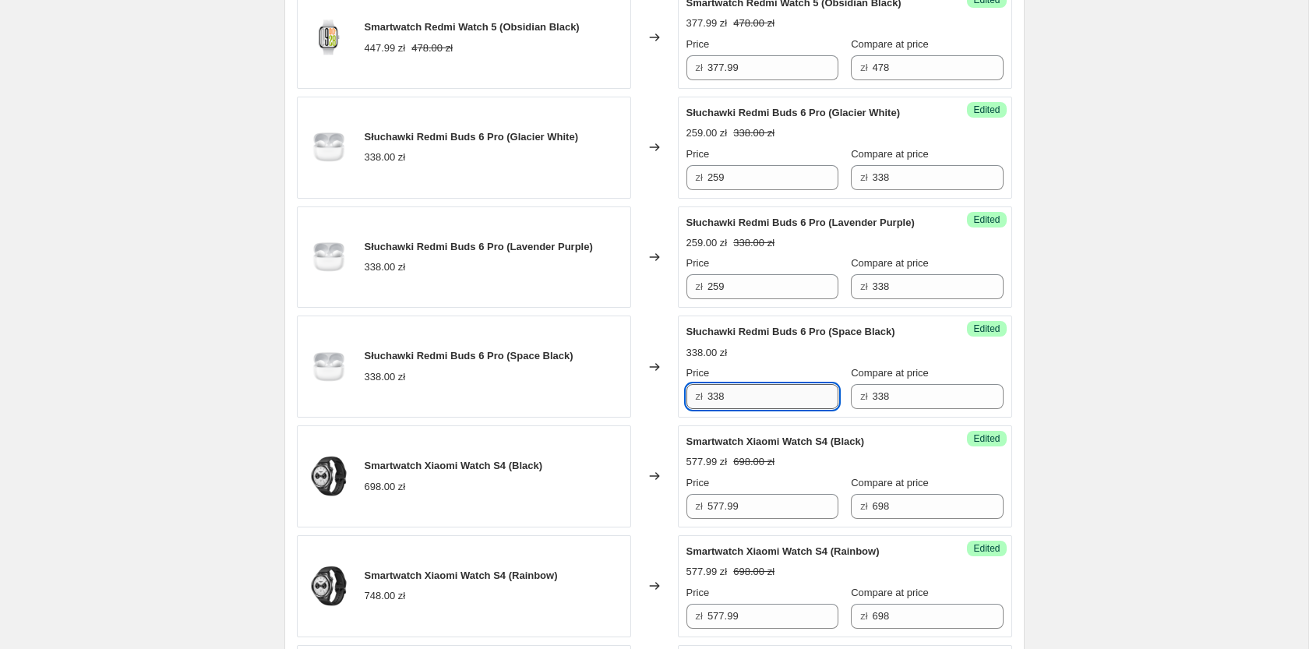
paste input "259"
type input "257.99"
click at [774, 286] on input "259" at bounding box center [772, 286] width 131 height 25
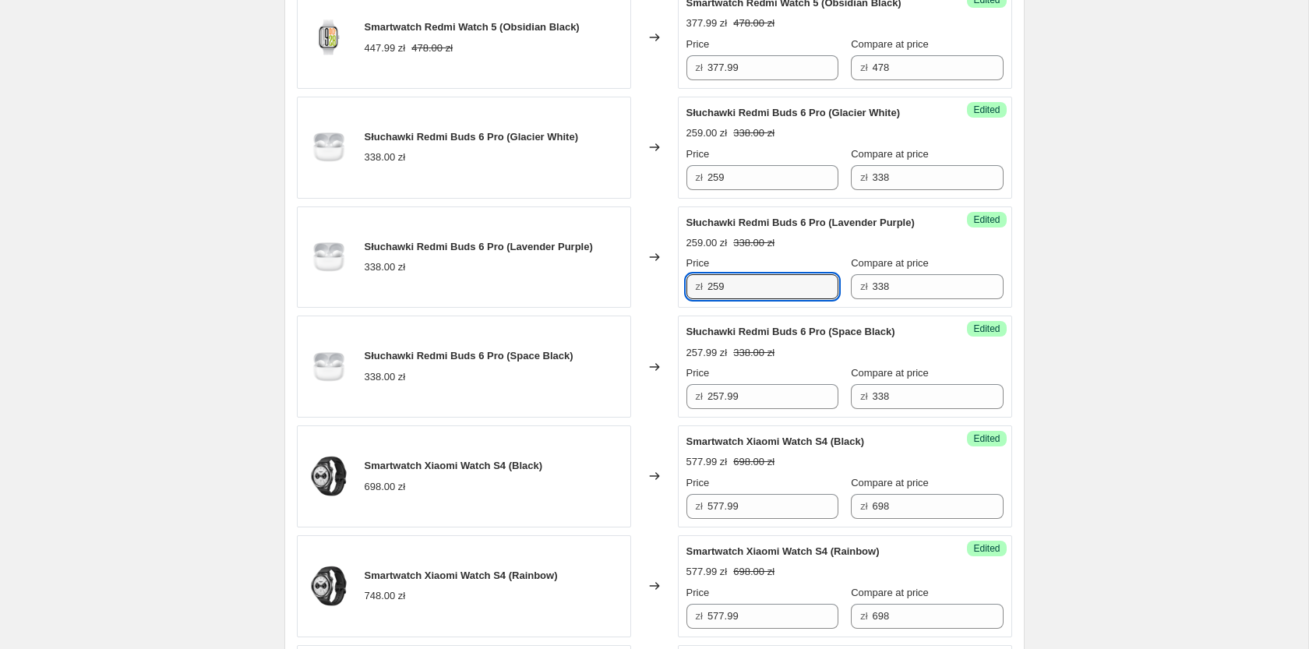
paste input "7.9"
type input "257.99"
click at [742, 173] on input "259" at bounding box center [772, 177] width 131 height 25
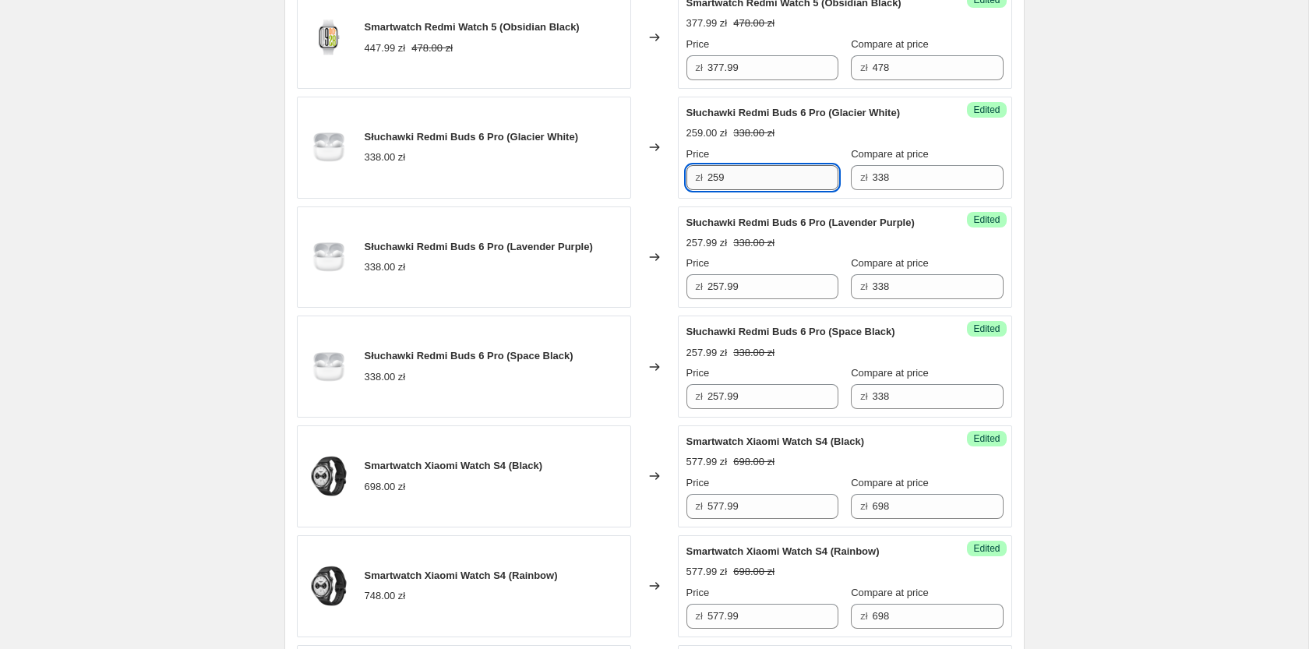
paste input "7.9"
type input "257.99"
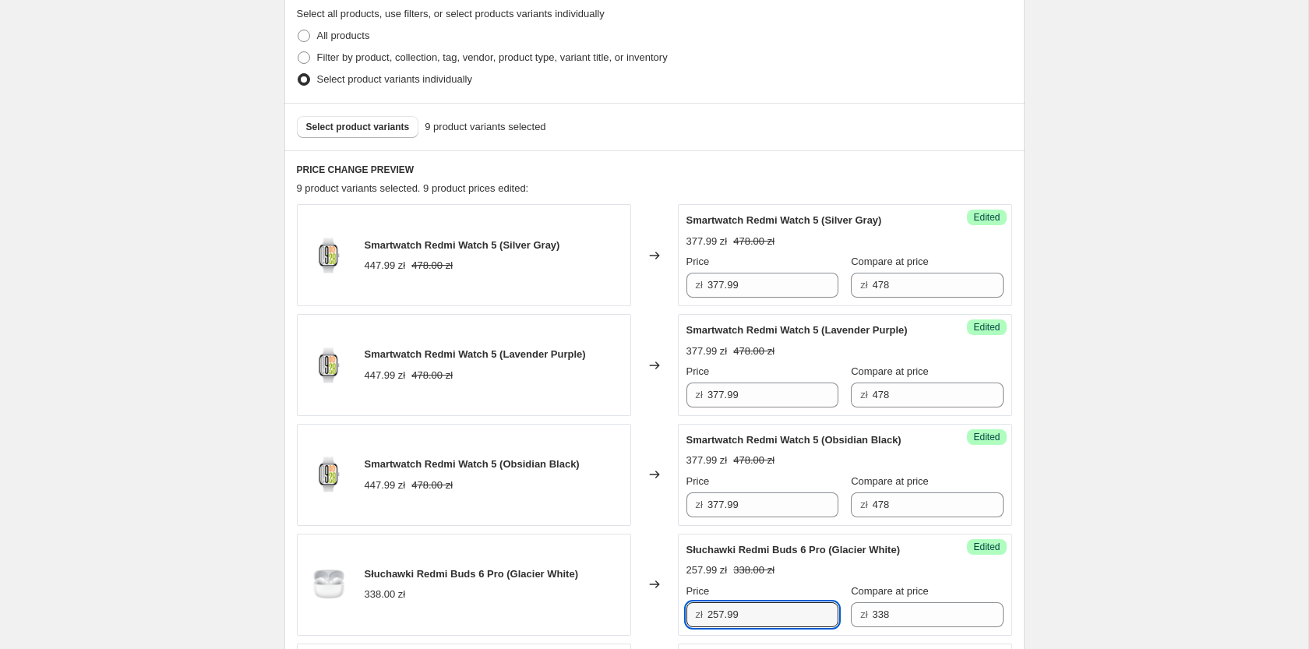
scroll to position [328, 0]
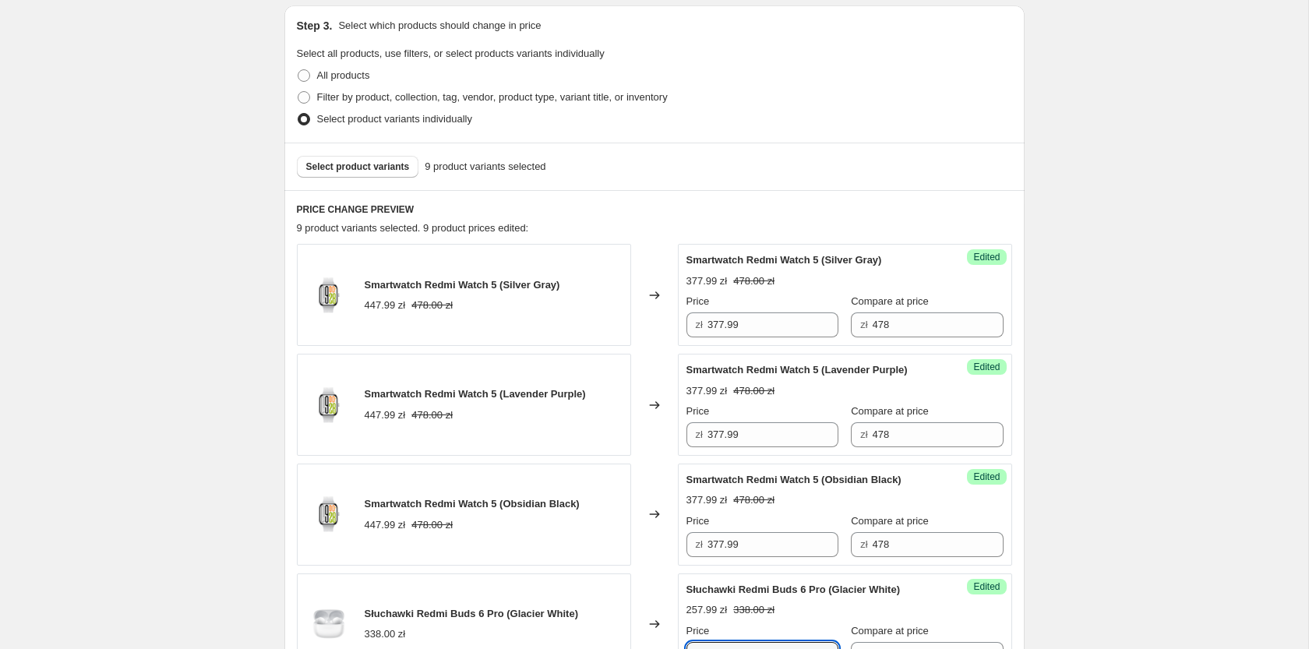
click at [348, 178] on div "Select product variants 9 product variants selected" at bounding box center [654, 167] width 740 height 48
click at [348, 169] on span "Select product variants" at bounding box center [358, 167] width 104 height 12
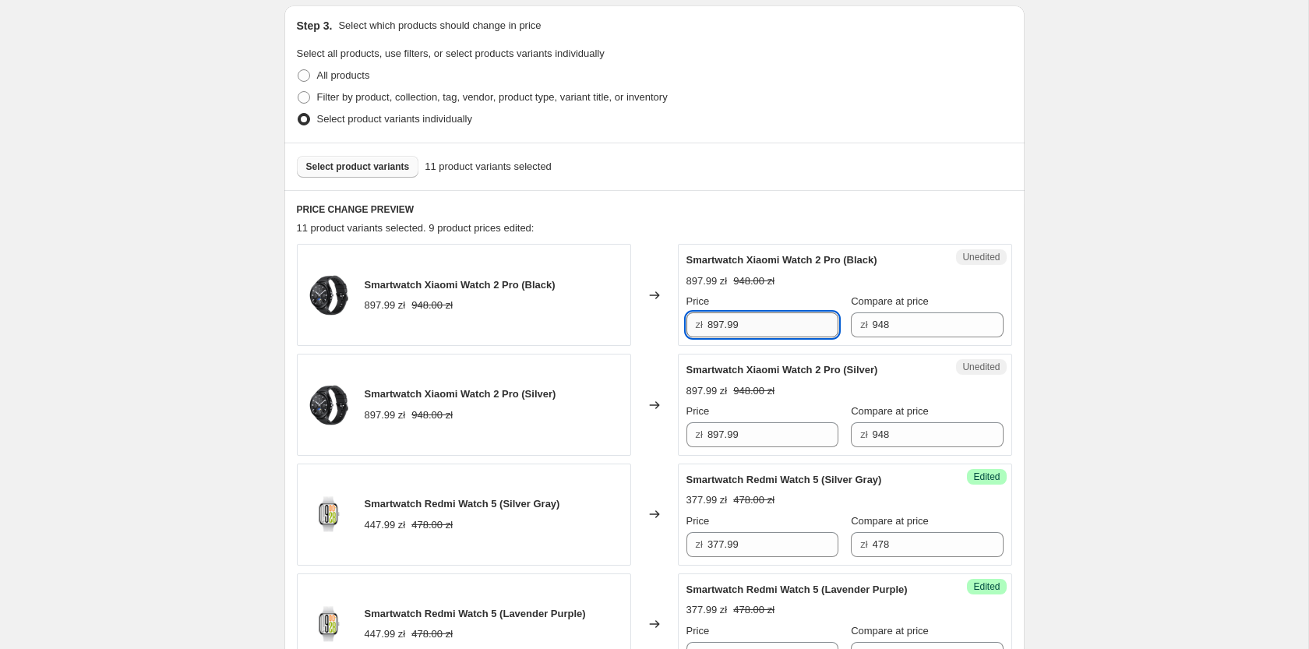
click at [754, 323] on input "897.99" at bounding box center [772, 324] width 131 height 25
drag, startPoint x: 719, startPoint y: 323, endPoint x: 703, endPoint y: 328, distance: 17.0
click at [707, 328] on input "897.99" at bounding box center [772, 324] width 131 height 25
type input "747.99"
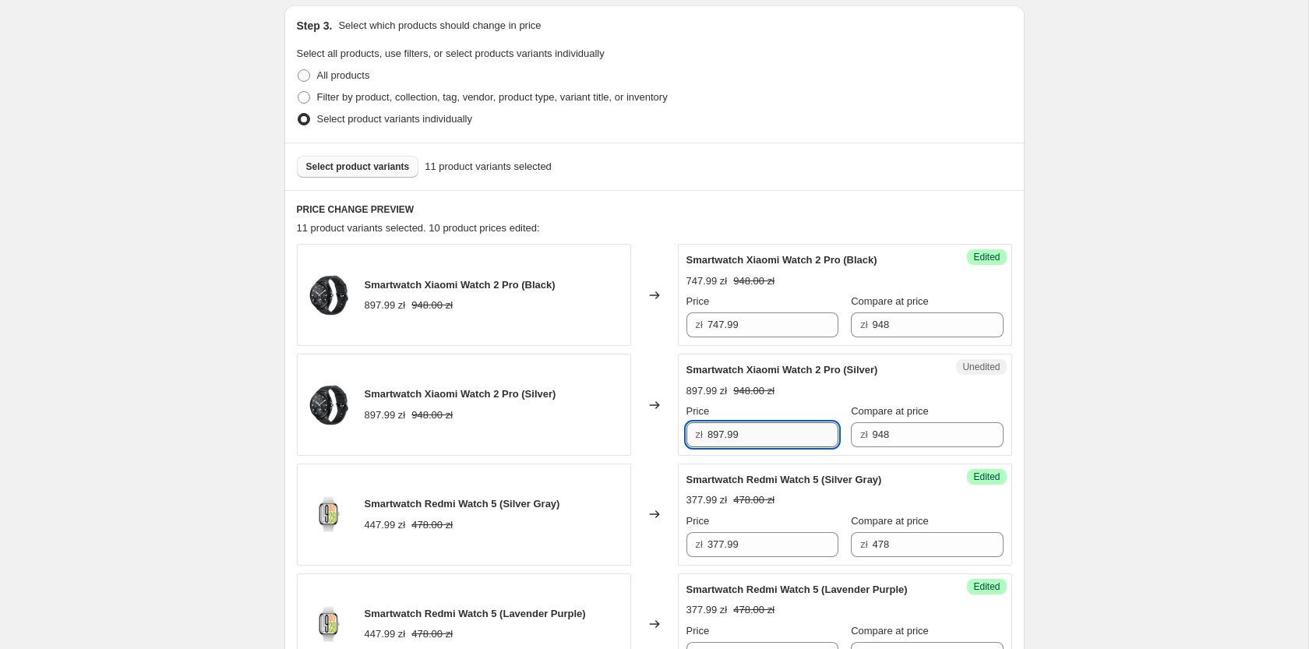
click at [740, 427] on input "897.99" at bounding box center [772, 434] width 131 height 25
paste input "74"
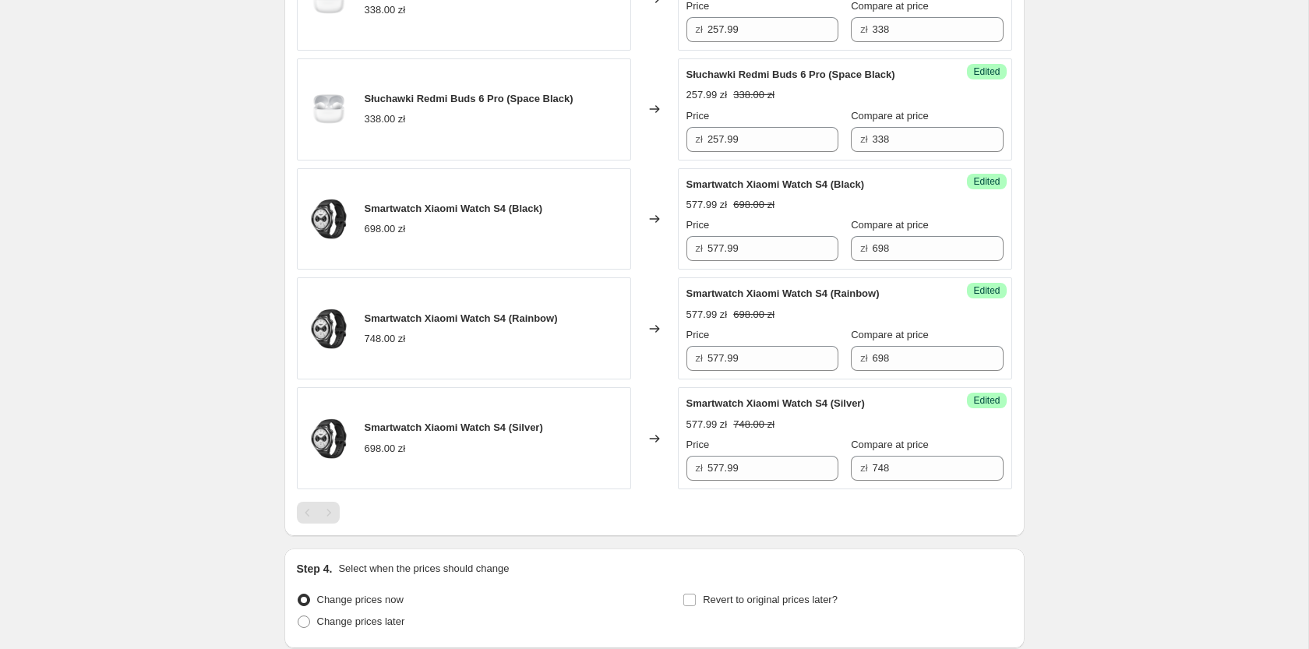
scroll to position [1410, 0]
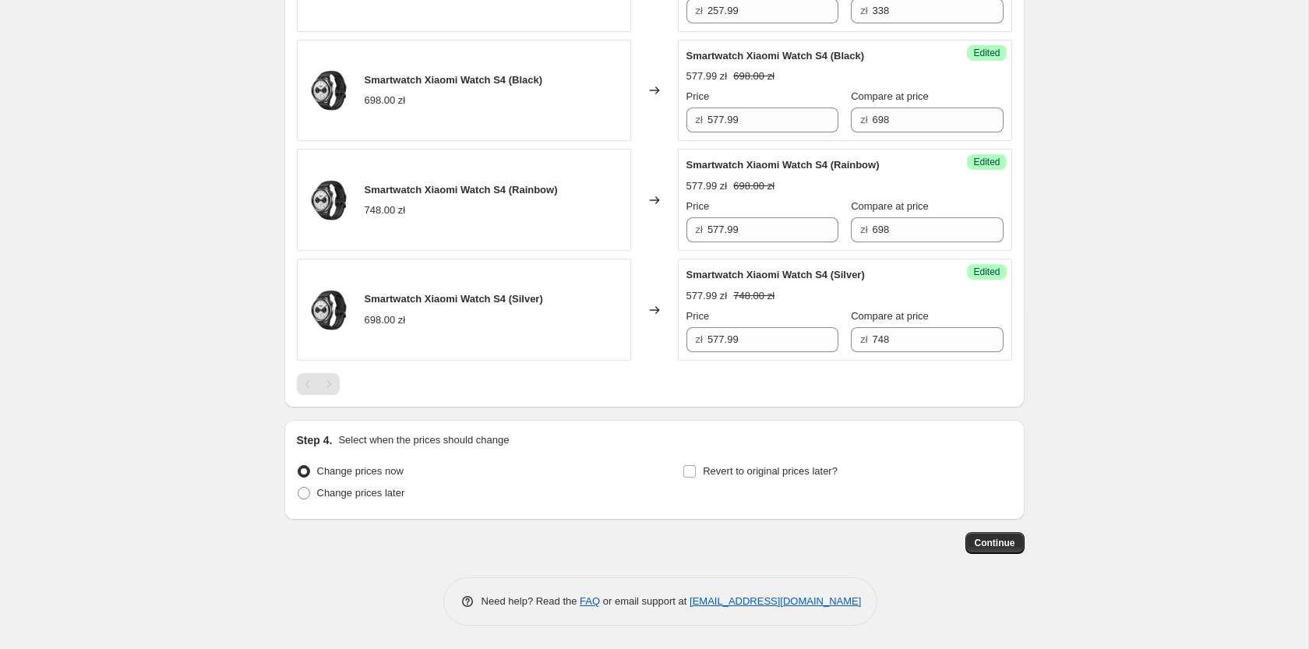
type input "747.99"
click at [805, 478] on span "Revert to original prices later?" at bounding box center [770, 472] width 135 height 16
click at [696, 478] on input "Revert to original prices later?" at bounding box center [689, 471] width 12 height 12
checkbox input "true"
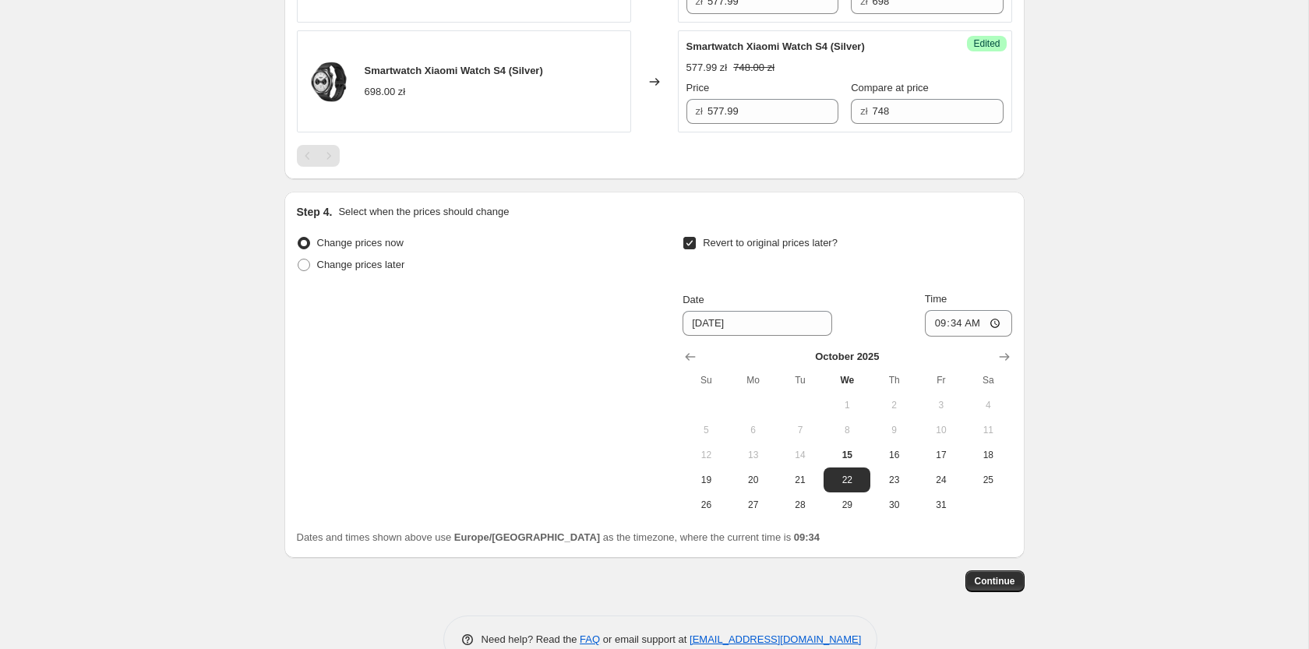
scroll to position [1675, 0]
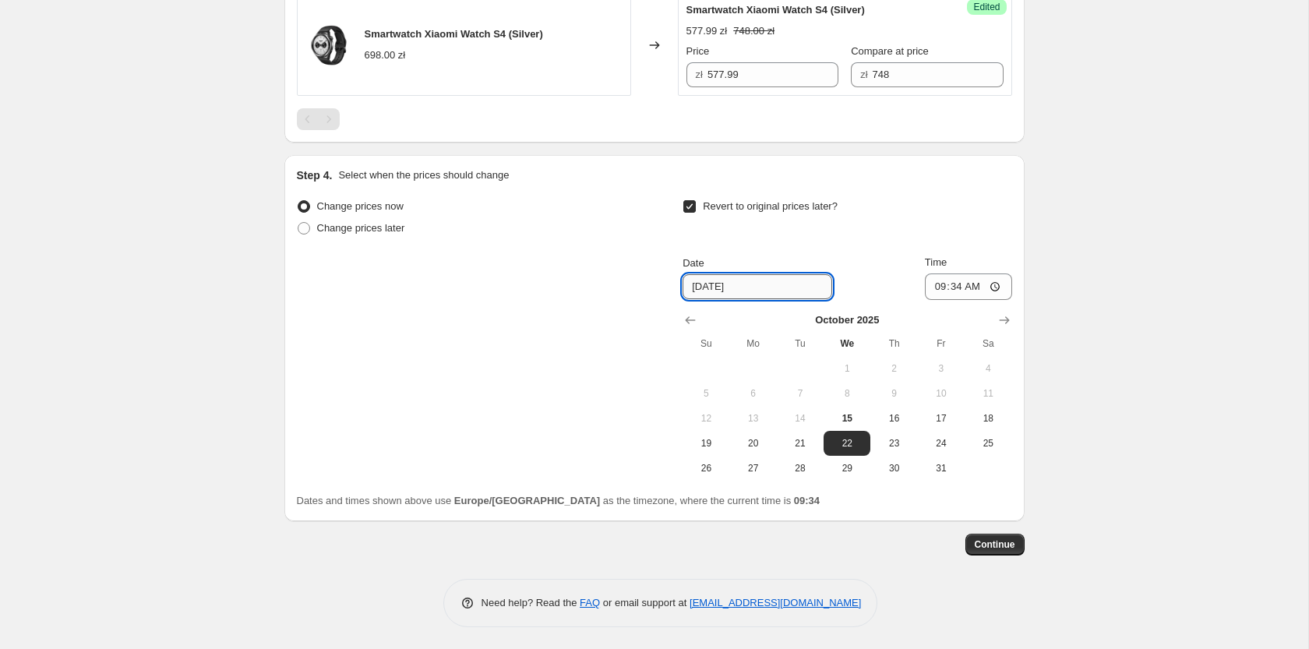
click at [712, 289] on input "[DATE]" at bounding box center [758, 286] width 150 height 25
click at [697, 286] on input "[DATE]" at bounding box center [758, 286] width 150 height 25
type input "[DATE]"
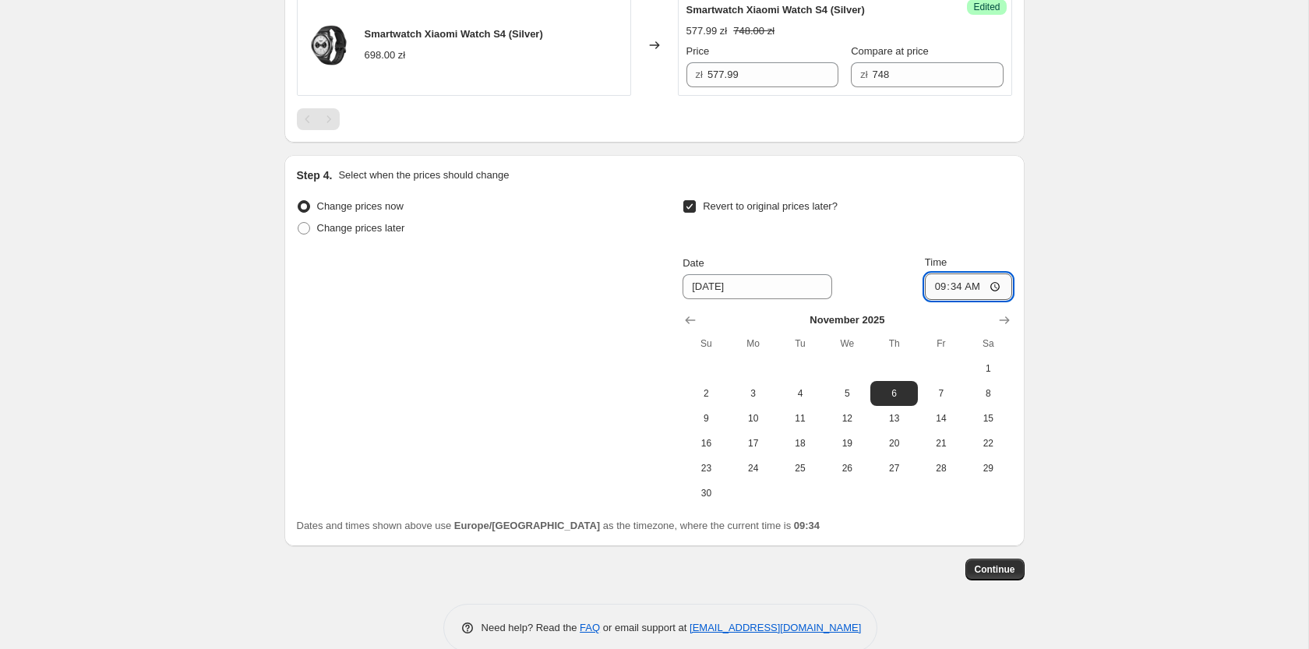
click at [976, 284] on input "09:34" at bounding box center [968, 286] width 87 height 26
type input "23:55"
click at [991, 559] on button "Continue" at bounding box center [994, 570] width 59 height 22
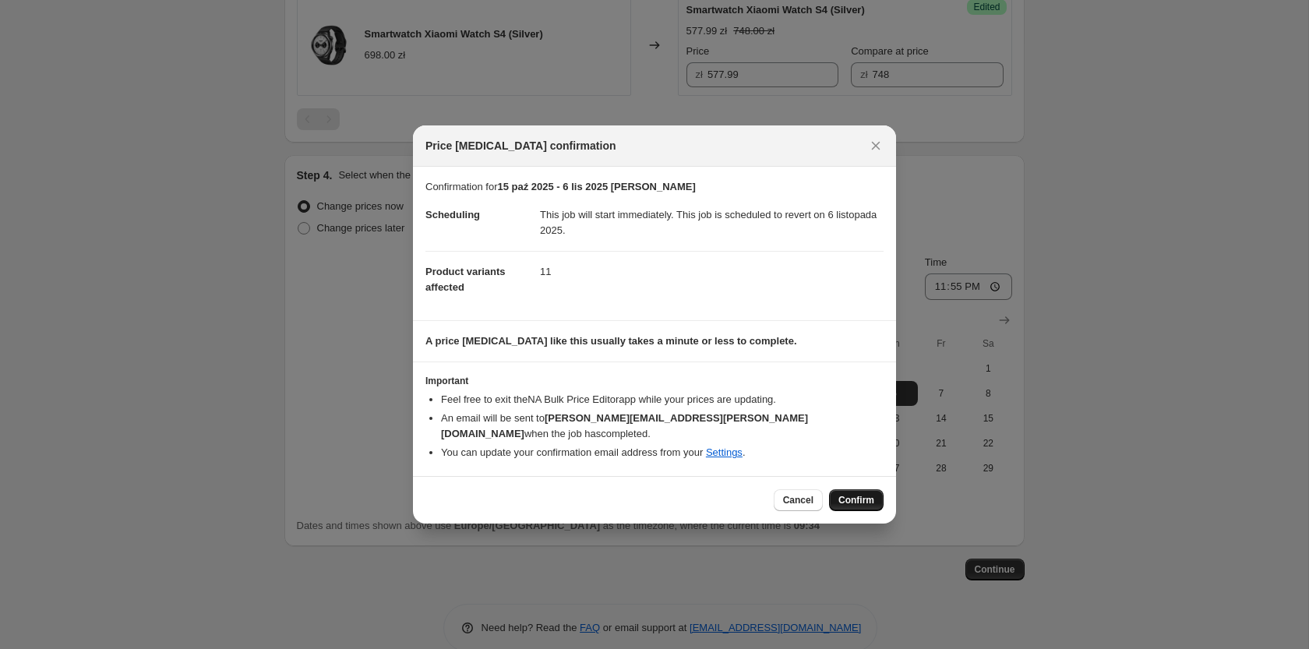
click at [859, 494] on span "Confirm" at bounding box center [856, 500] width 36 height 12
